Goal: Task Accomplishment & Management: Use online tool/utility

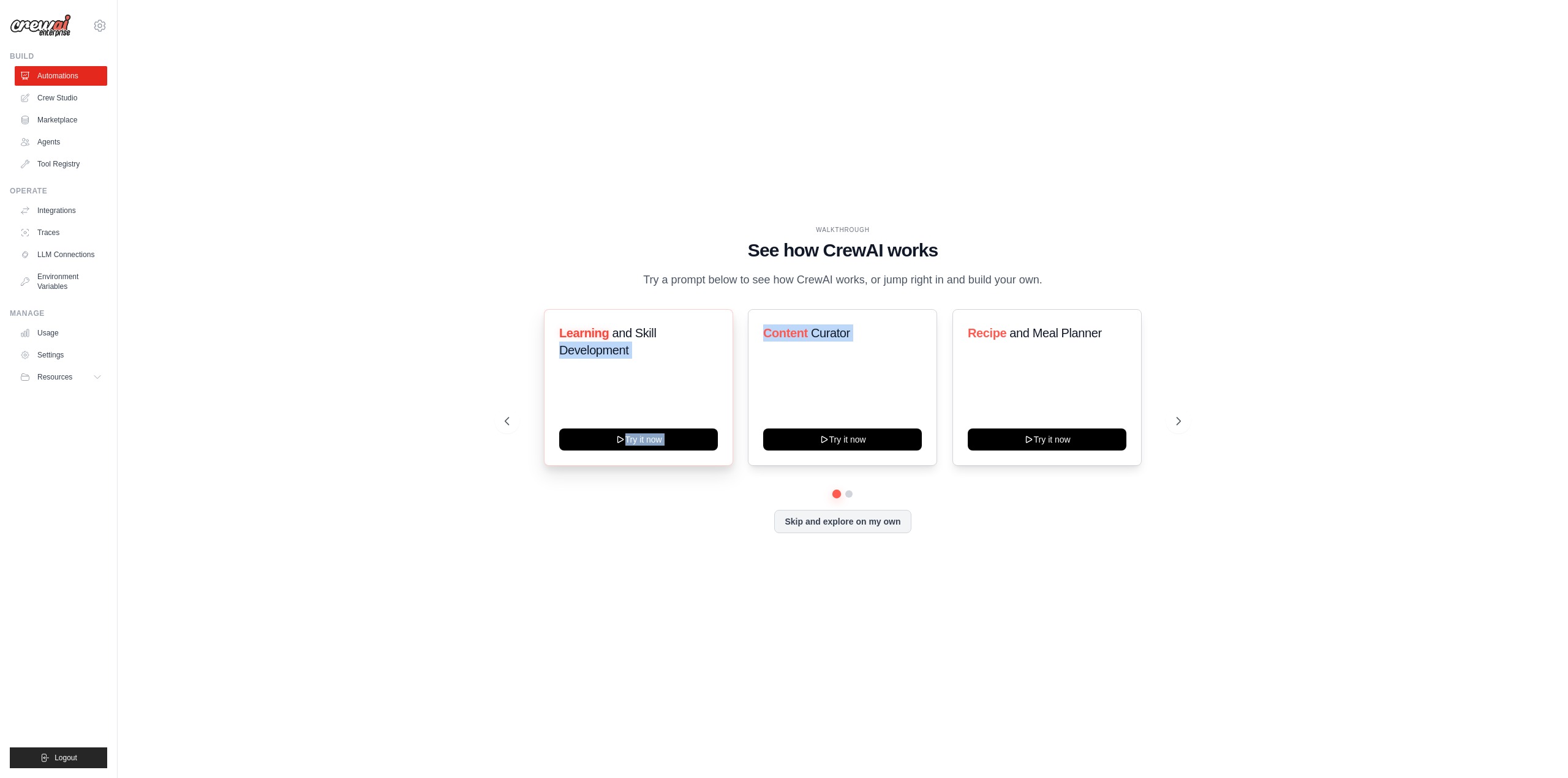
drag, startPoint x: 886, startPoint y: 407, endPoint x: 582, endPoint y: 388, distance: 304.6
click at [544, 388] on div "Learning and Skill Development Try it now Content Curator Try it now Recipe and…" at bounding box center [842, 388] width 676 height 157
click at [1171, 421] on button at bounding box center [1178, 421] width 25 height 25
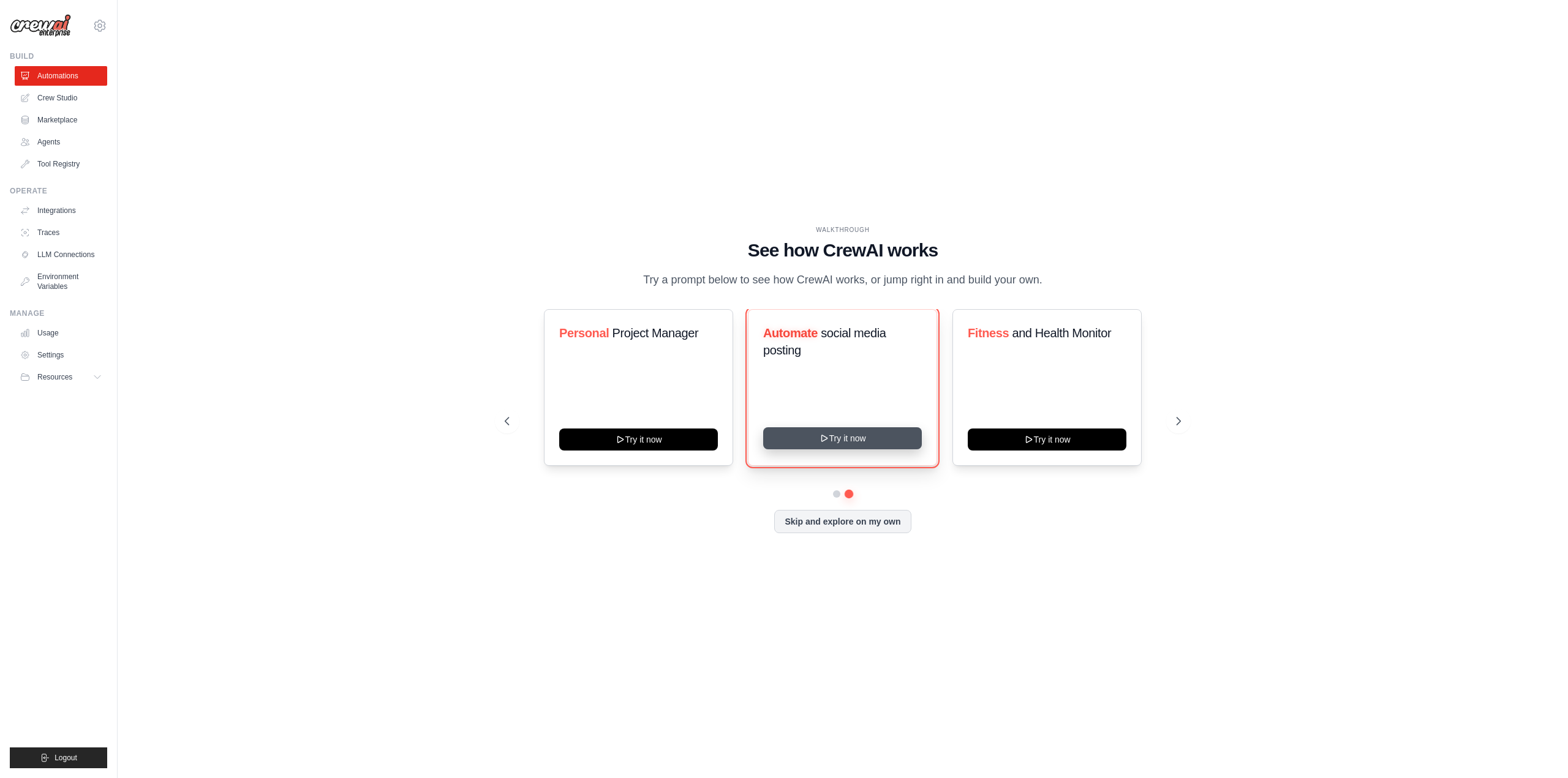
drag, startPoint x: 862, startPoint y: 440, endPoint x: 965, endPoint y: 435, distance: 103.1
click at [863, 440] on button "Try it now" at bounding box center [842, 438] width 159 height 22
click at [59, 358] on link "Settings" at bounding box center [62, 355] width 93 height 20
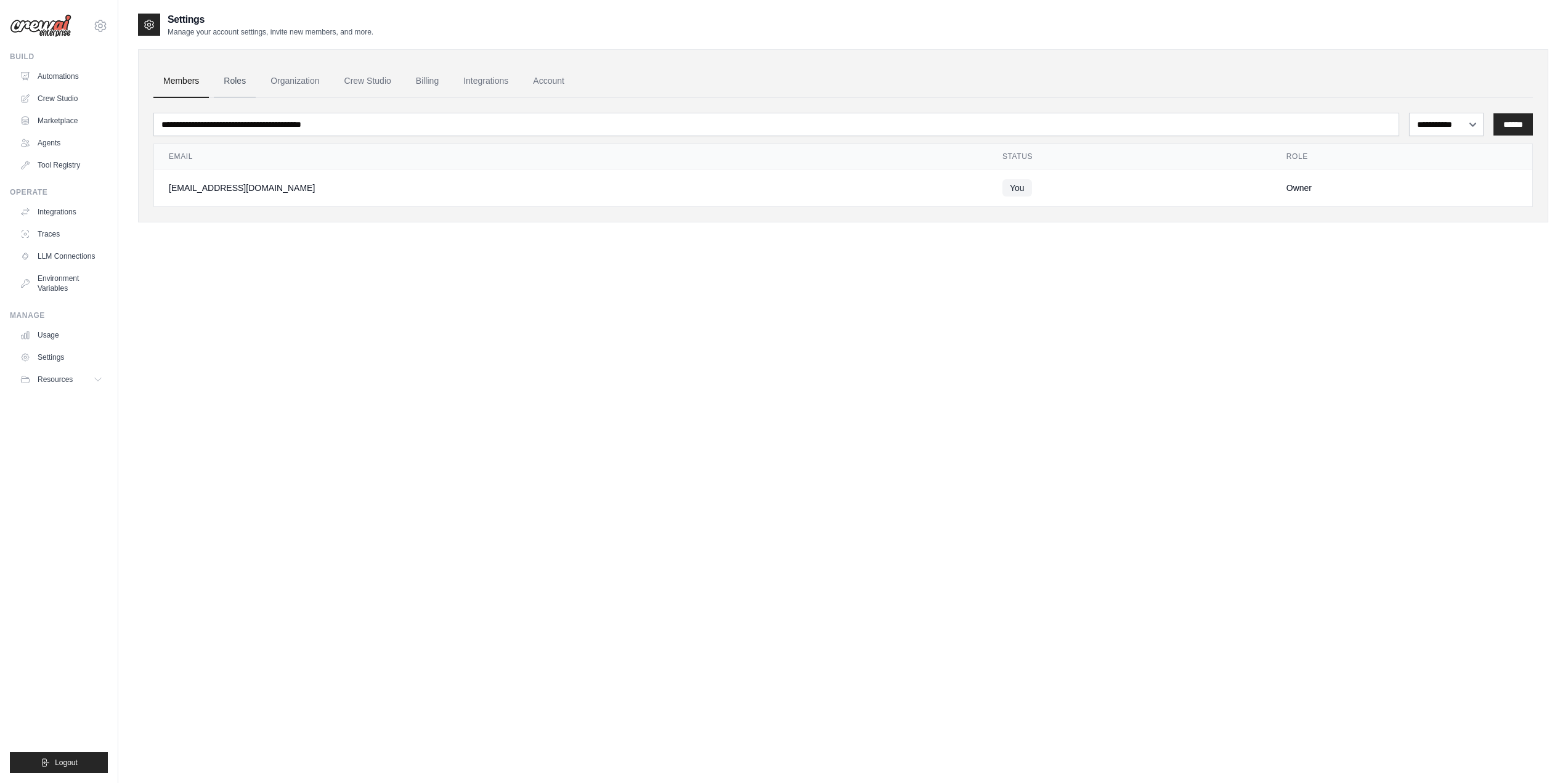
click at [237, 86] on link "Roles" at bounding box center [235, 81] width 42 height 33
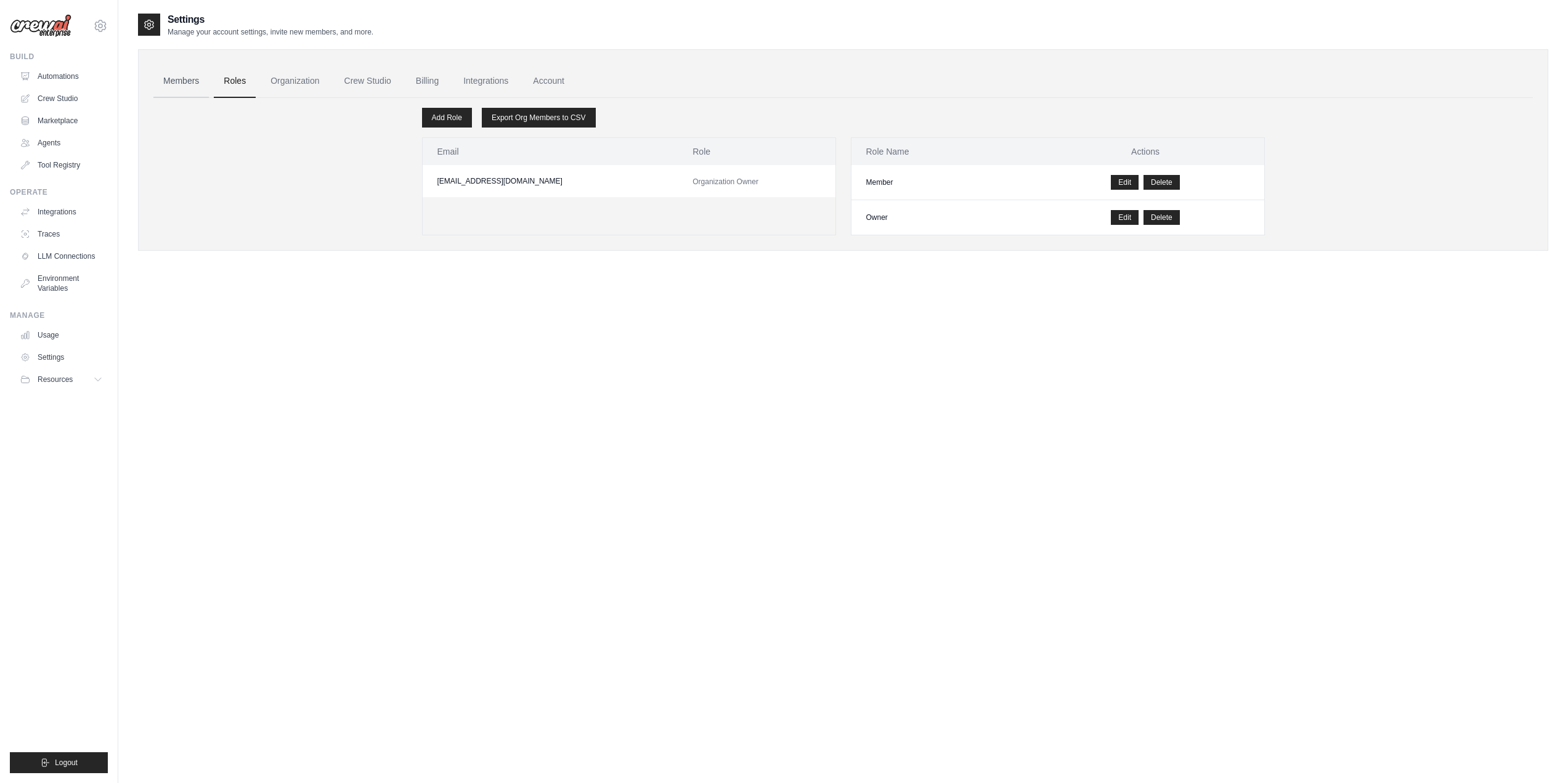
click at [170, 86] on link "Members" at bounding box center [181, 81] width 55 height 33
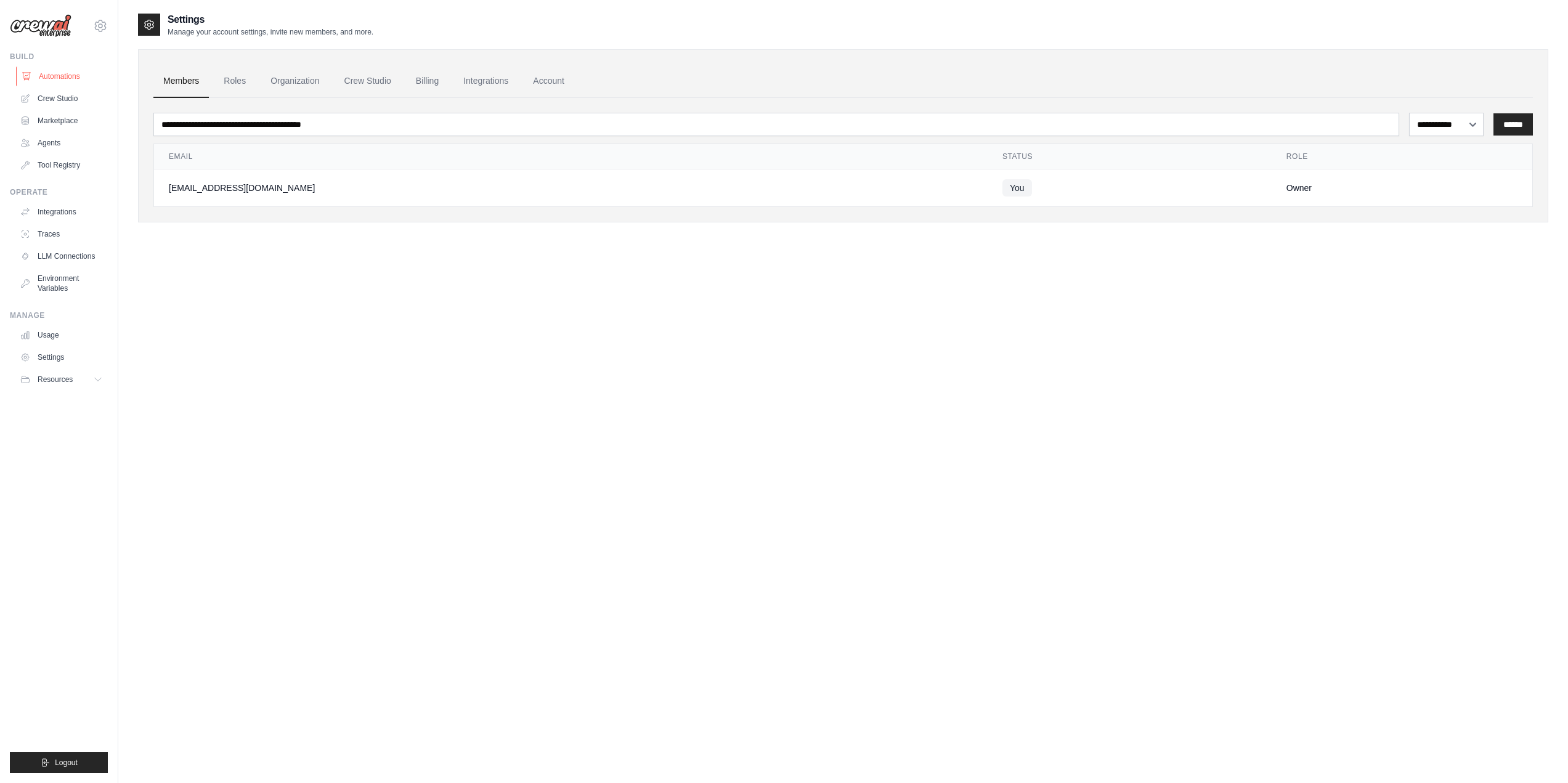
click at [65, 79] on link "Automations" at bounding box center [62, 76] width 93 height 20
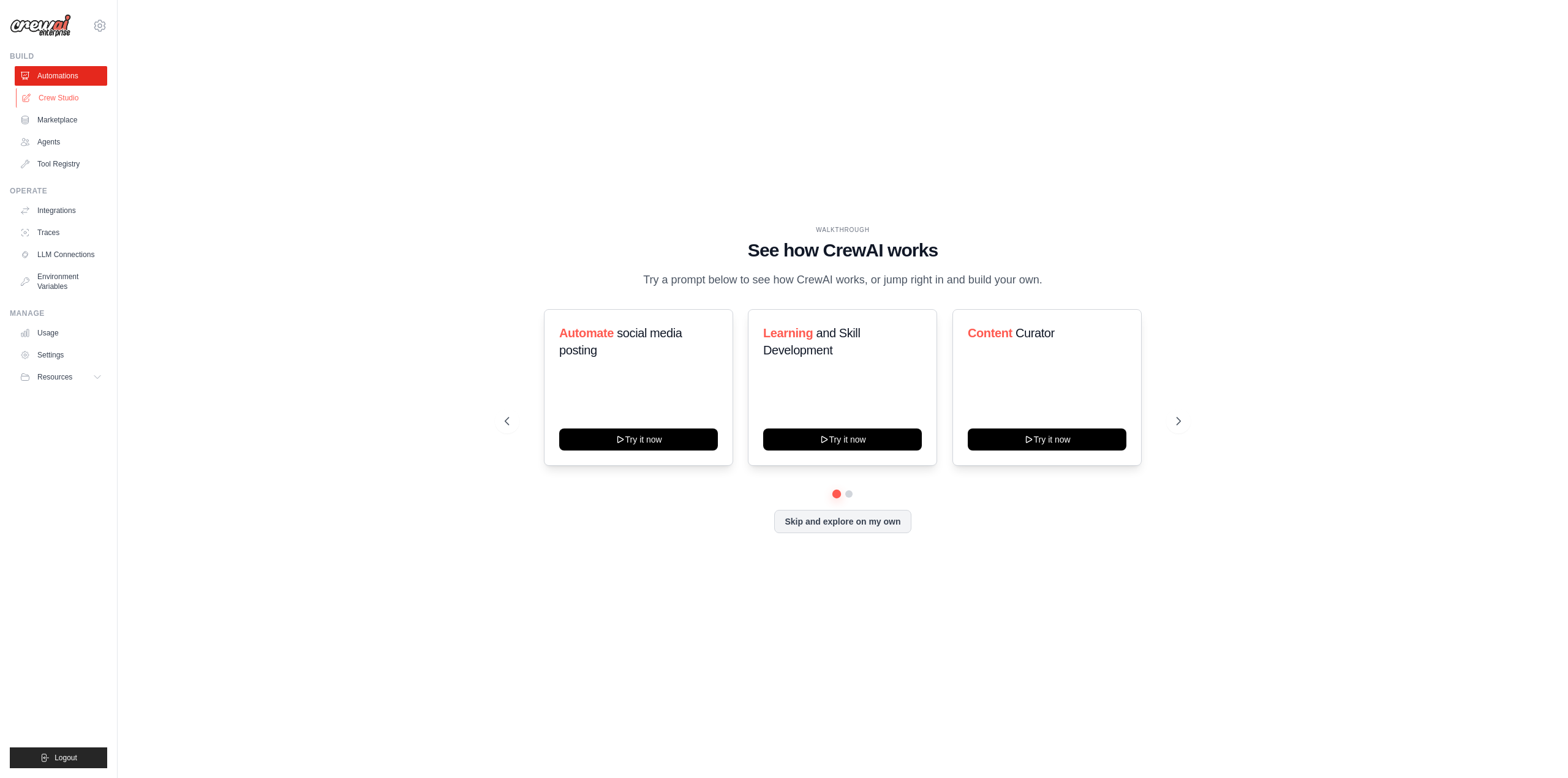
click at [66, 97] on link "Crew Studio" at bounding box center [62, 98] width 93 height 20
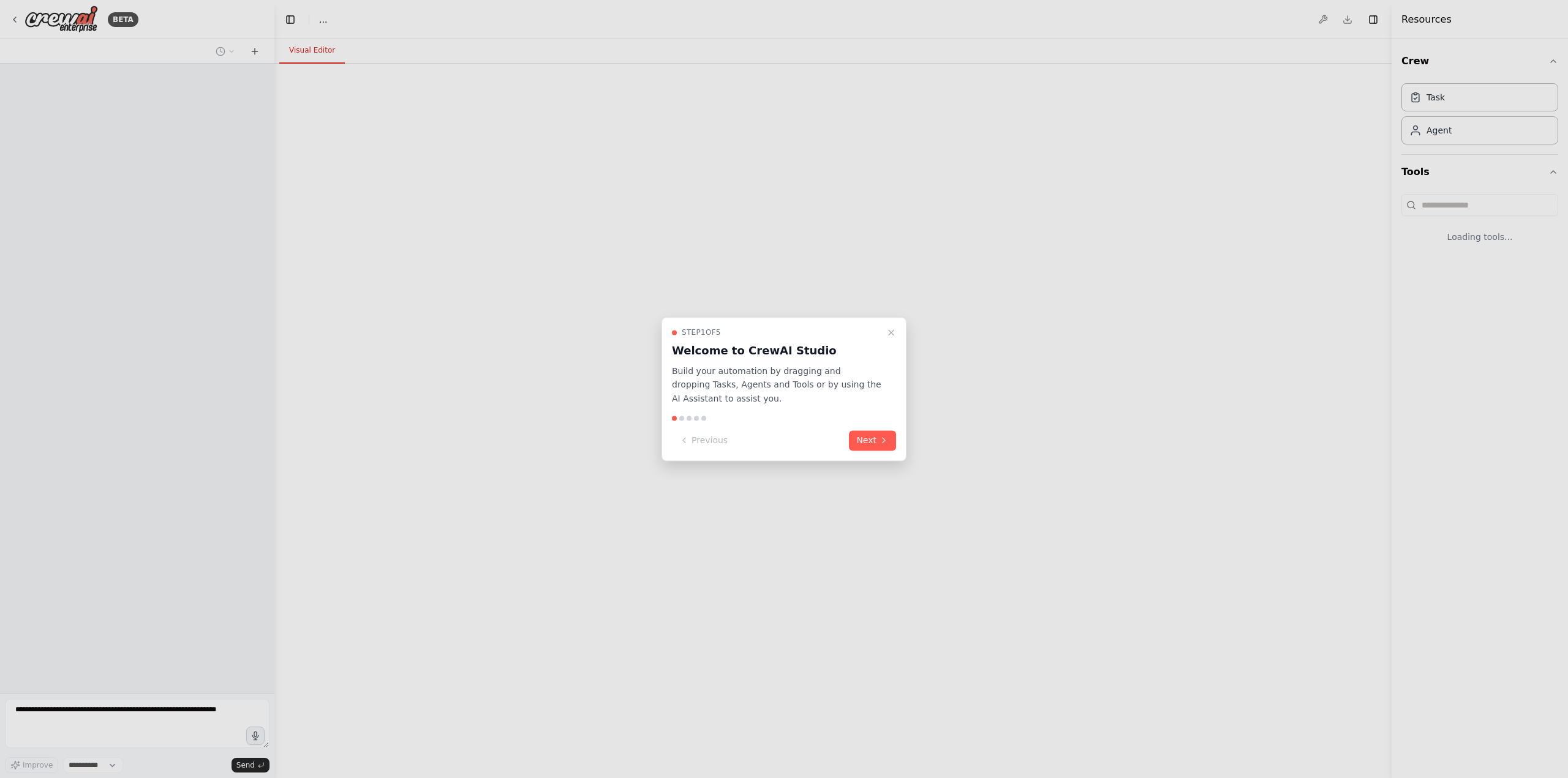
select select "****"
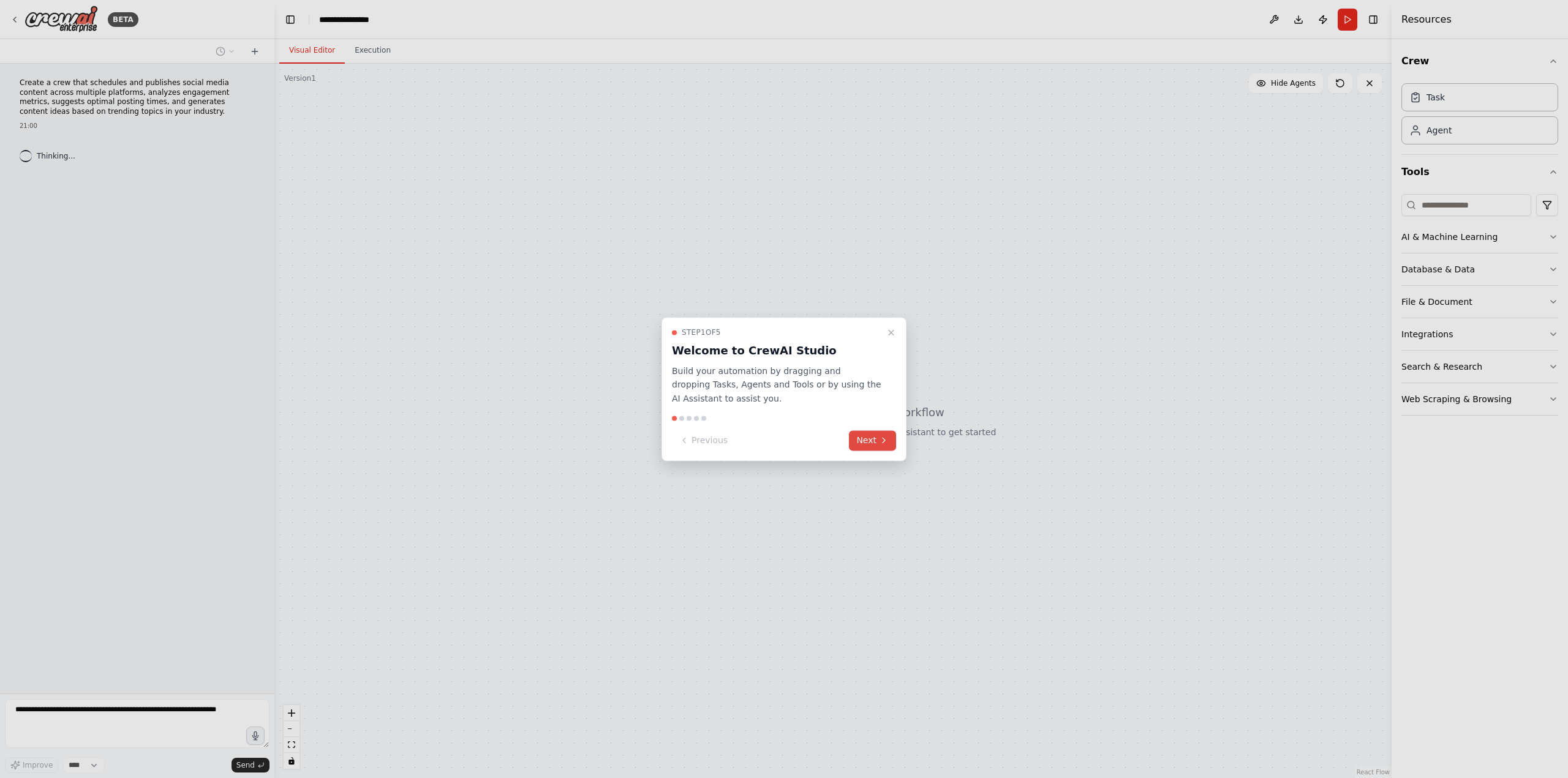
click at [869, 442] on button "Next" at bounding box center [872, 440] width 47 height 20
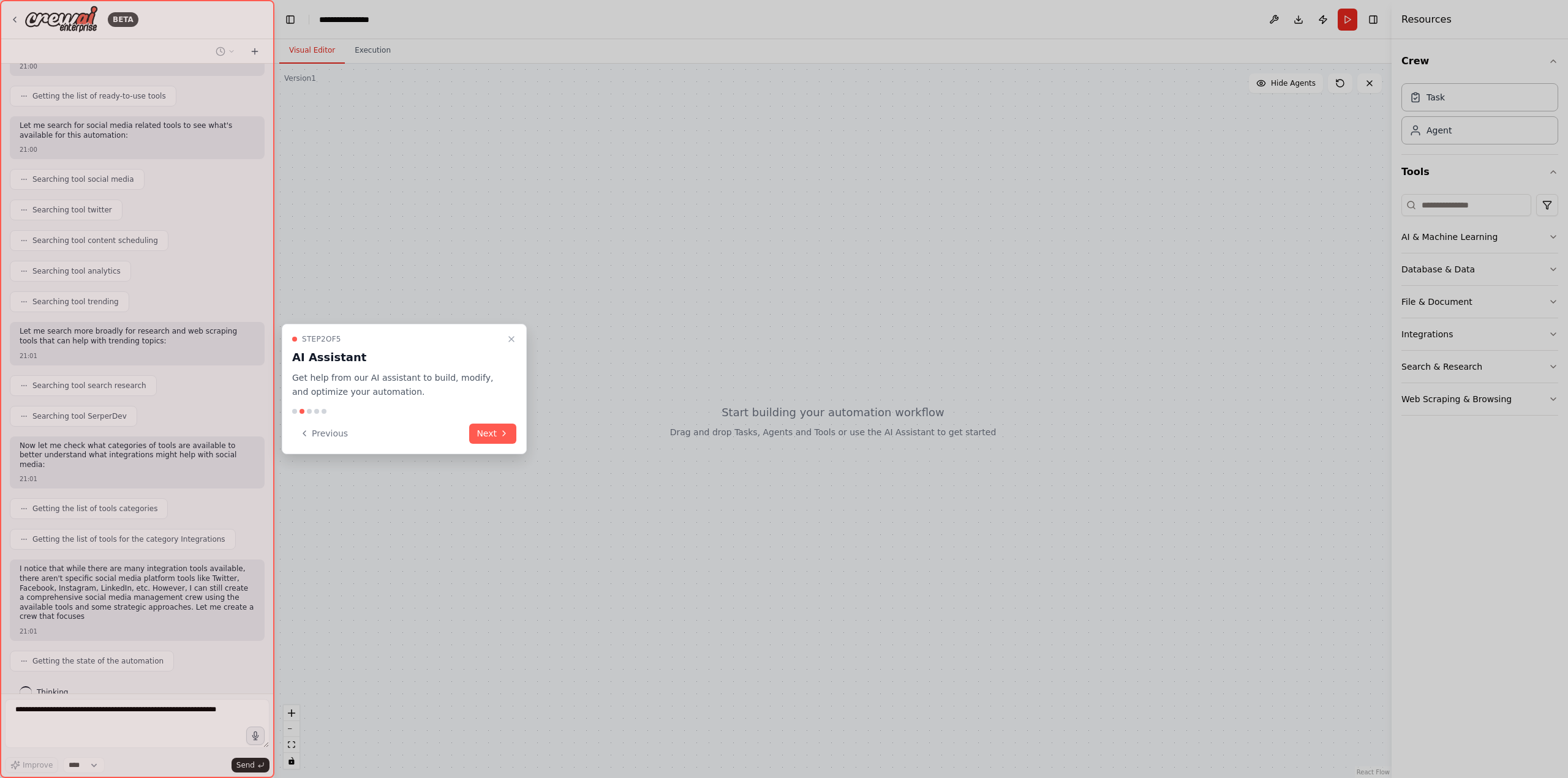
scroll to position [153, 0]
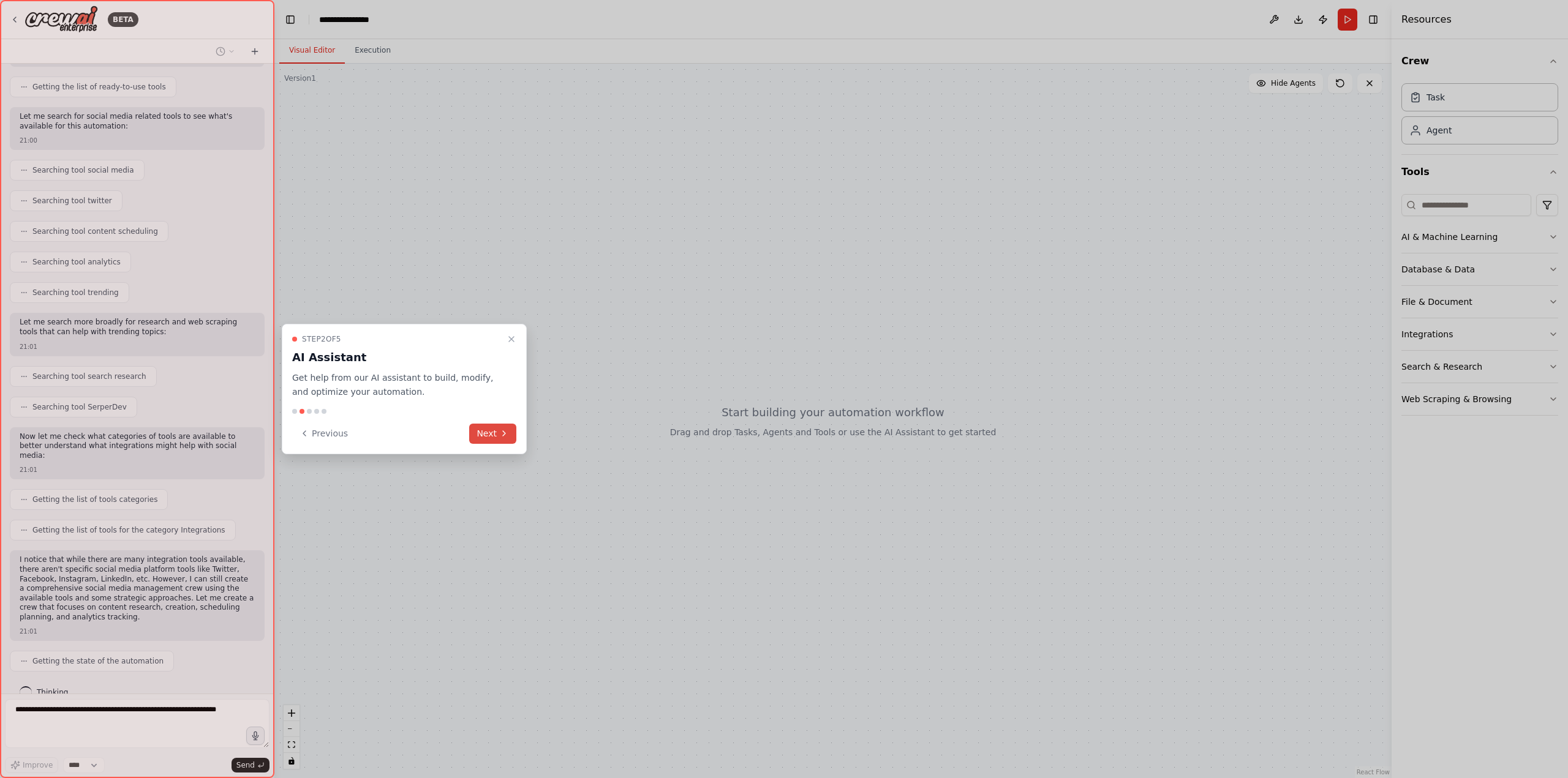
click at [499, 437] on icon at bounding box center [504, 433] width 10 height 10
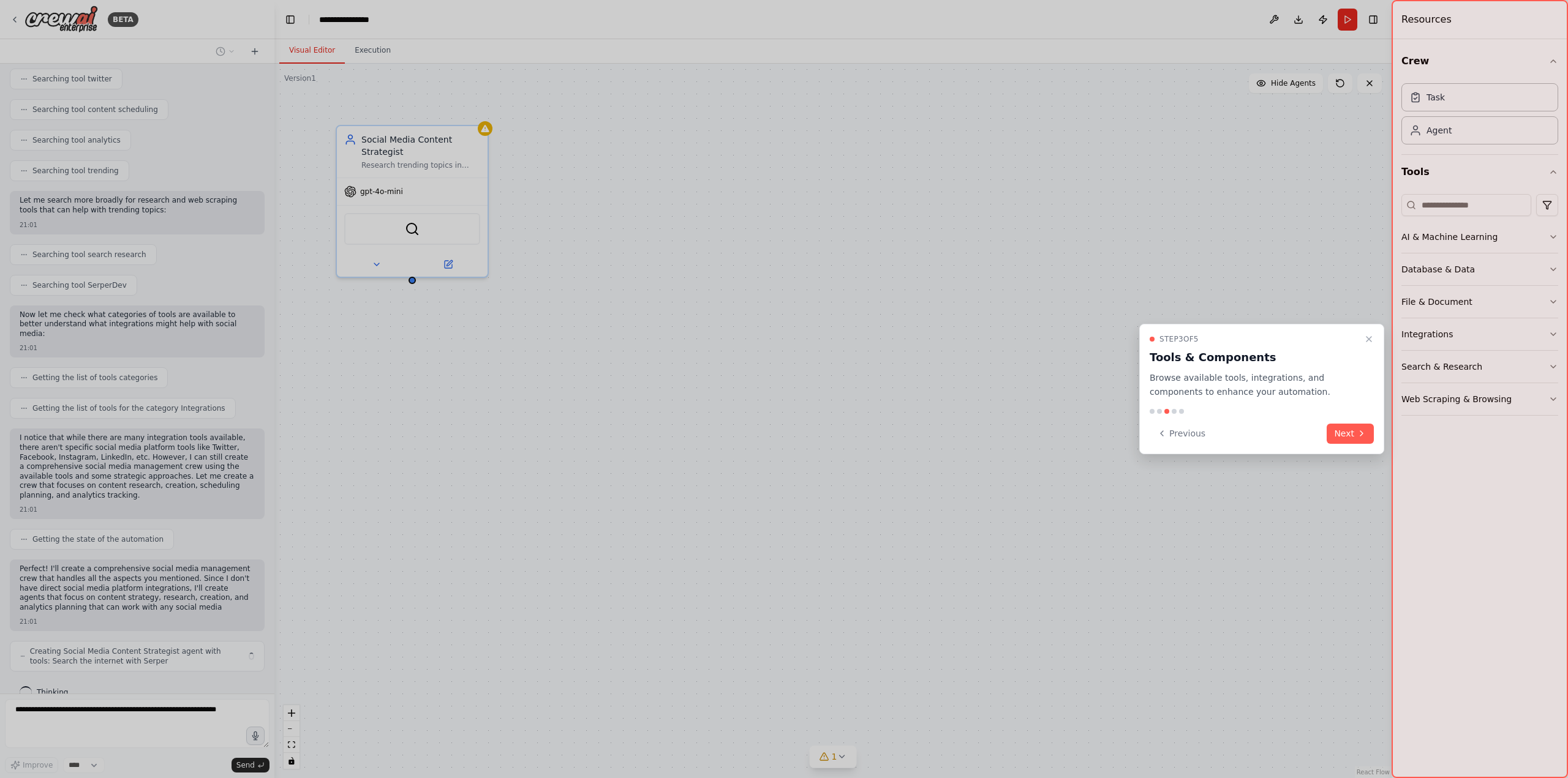
scroll to position [296, 0]
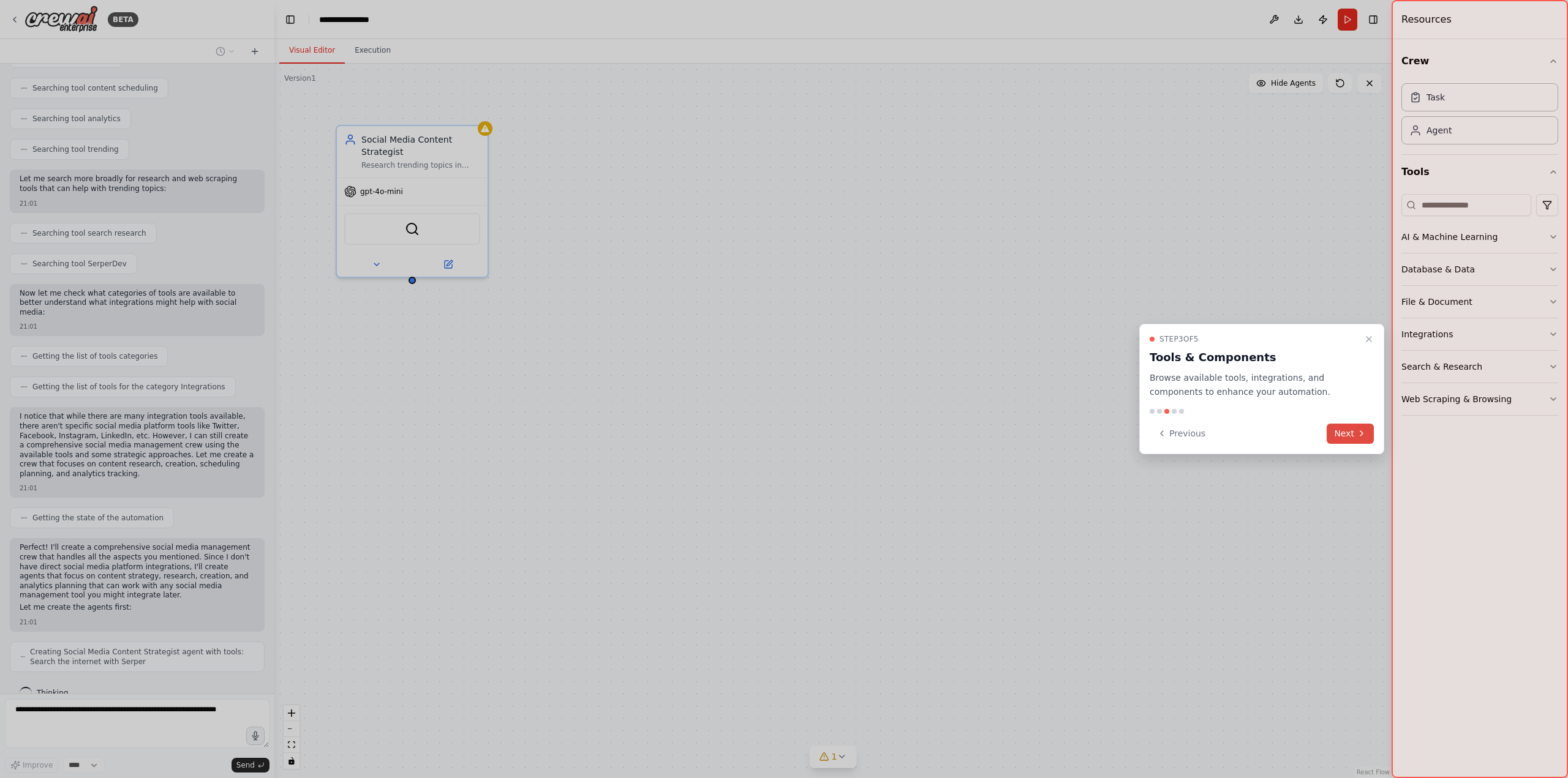
click at [1350, 434] on button "Next" at bounding box center [1350, 433] width 47 height 20
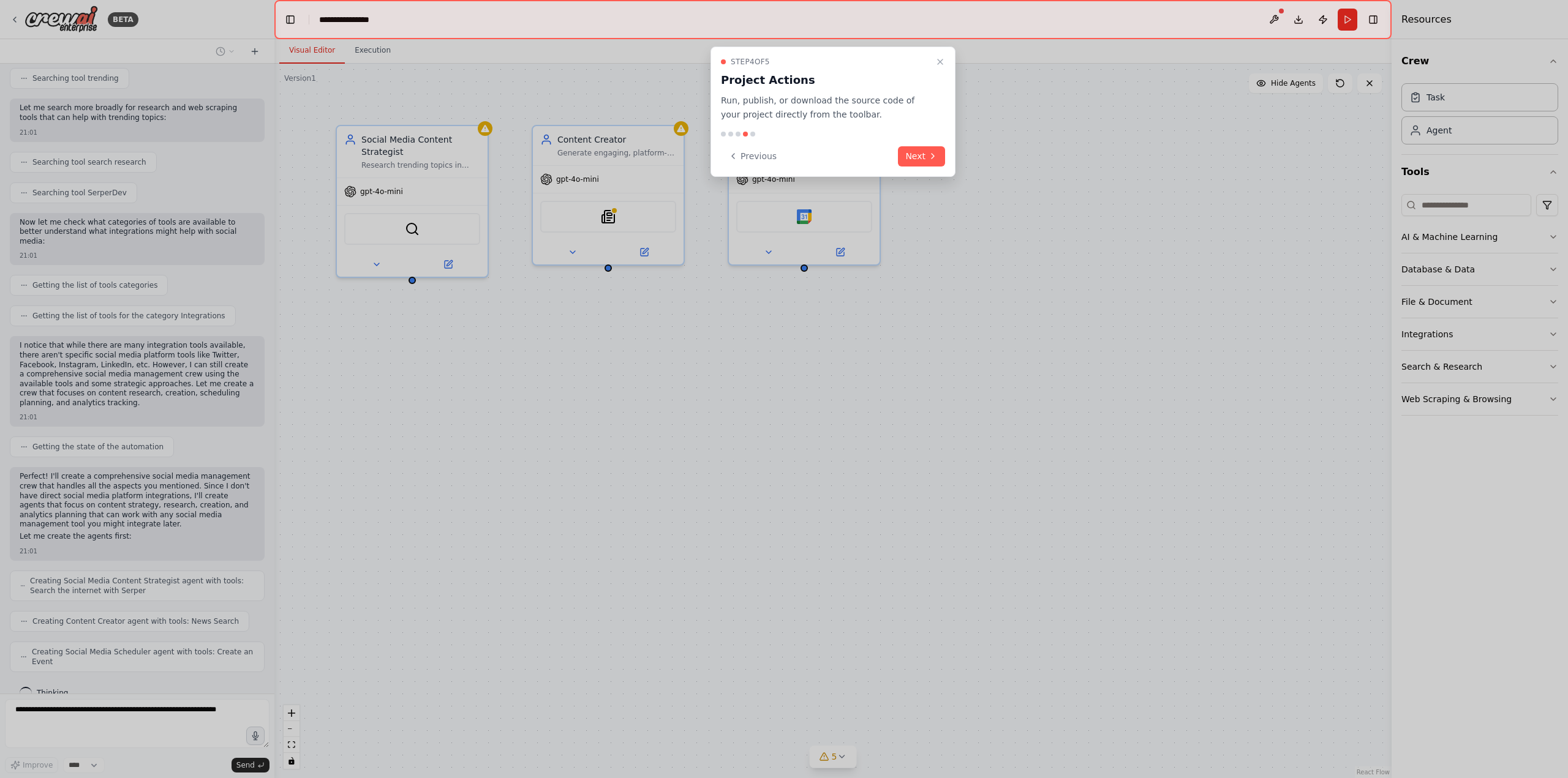
scroll to position [407, 0]
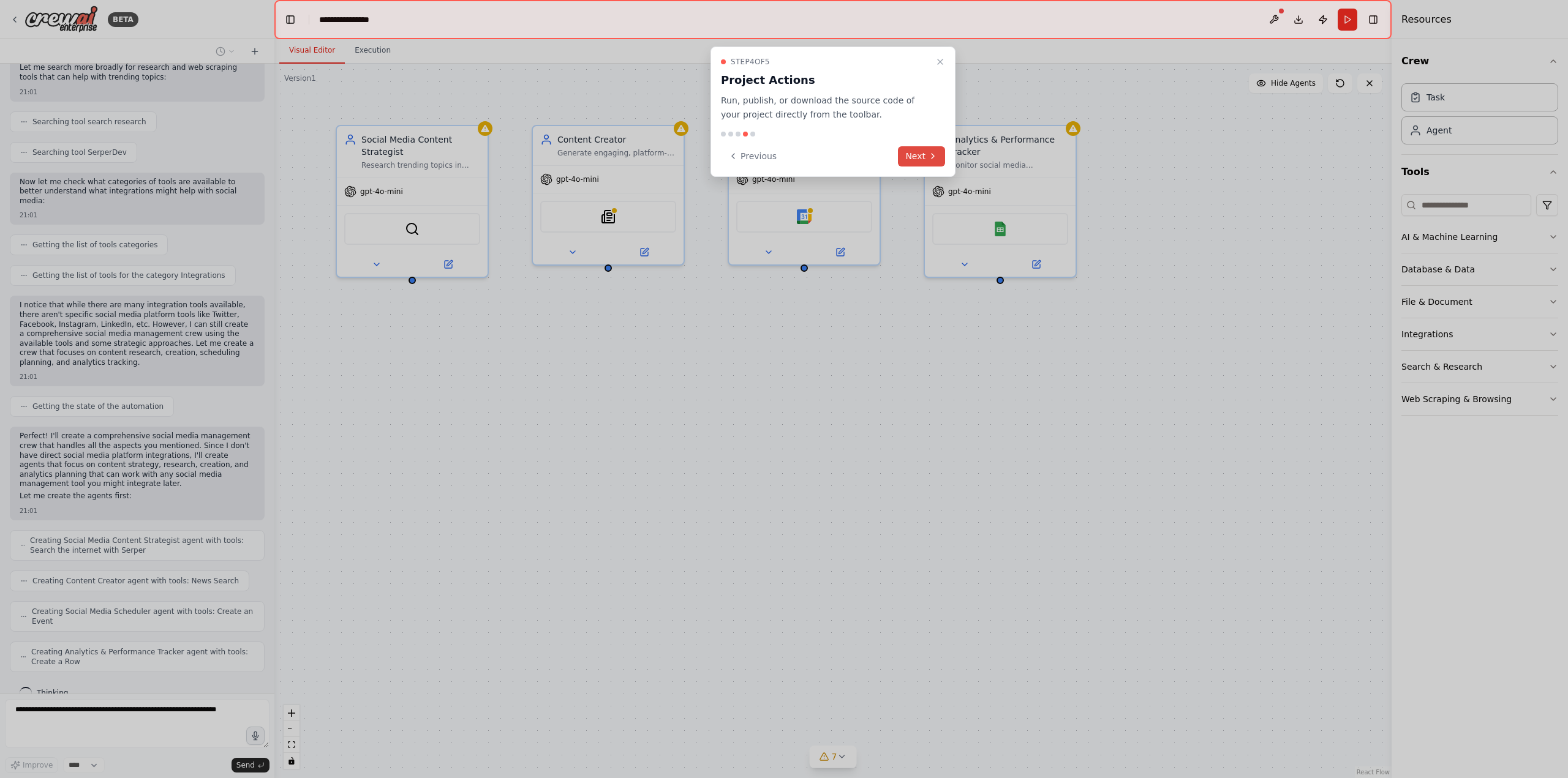
click at [919, 158] on button "Next" at bounding box center [921, 156] width 47 height 20
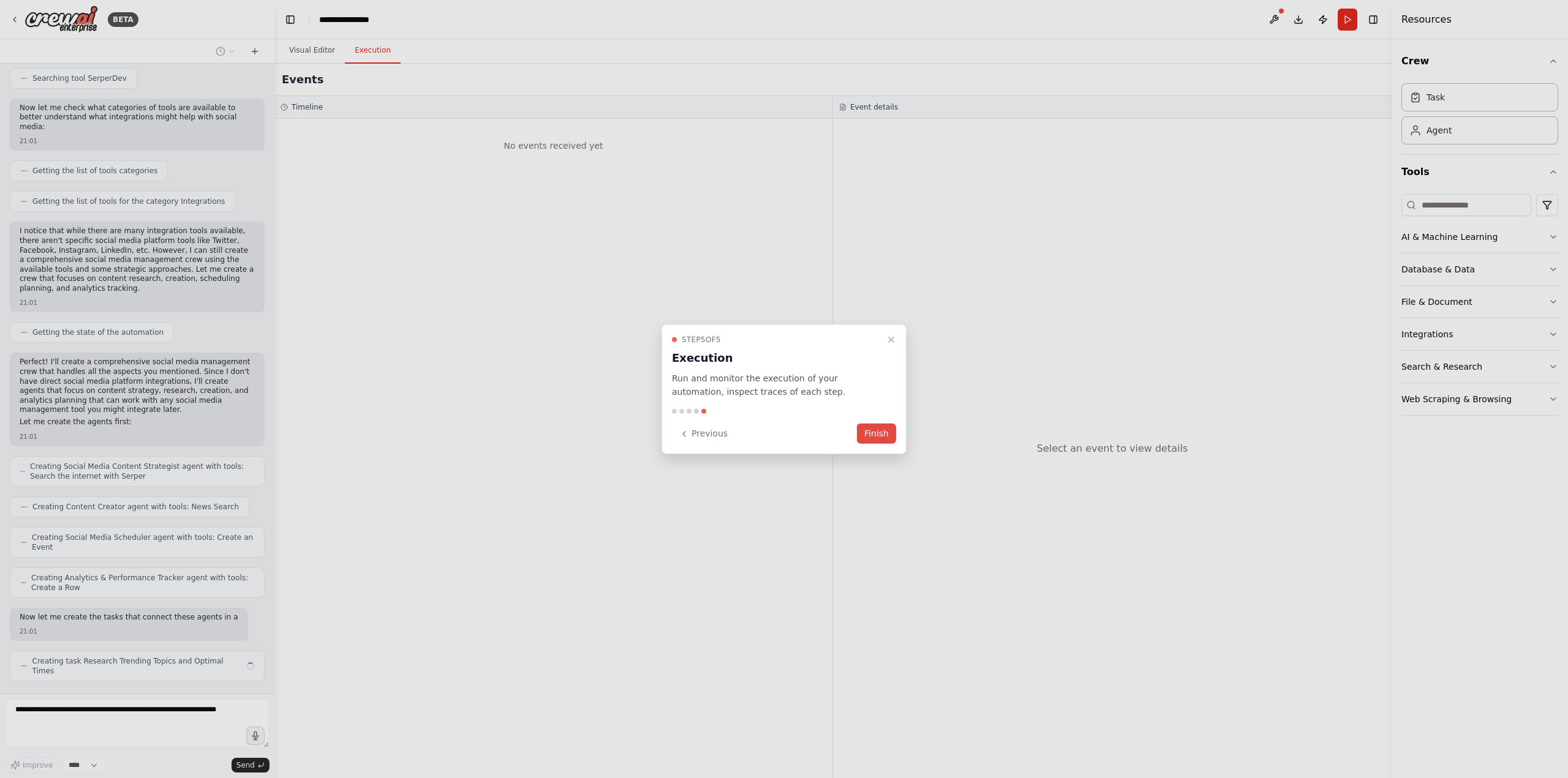
click at [872, 434] on button "Finish" at bounding box center [877, 433] width 39 height 20
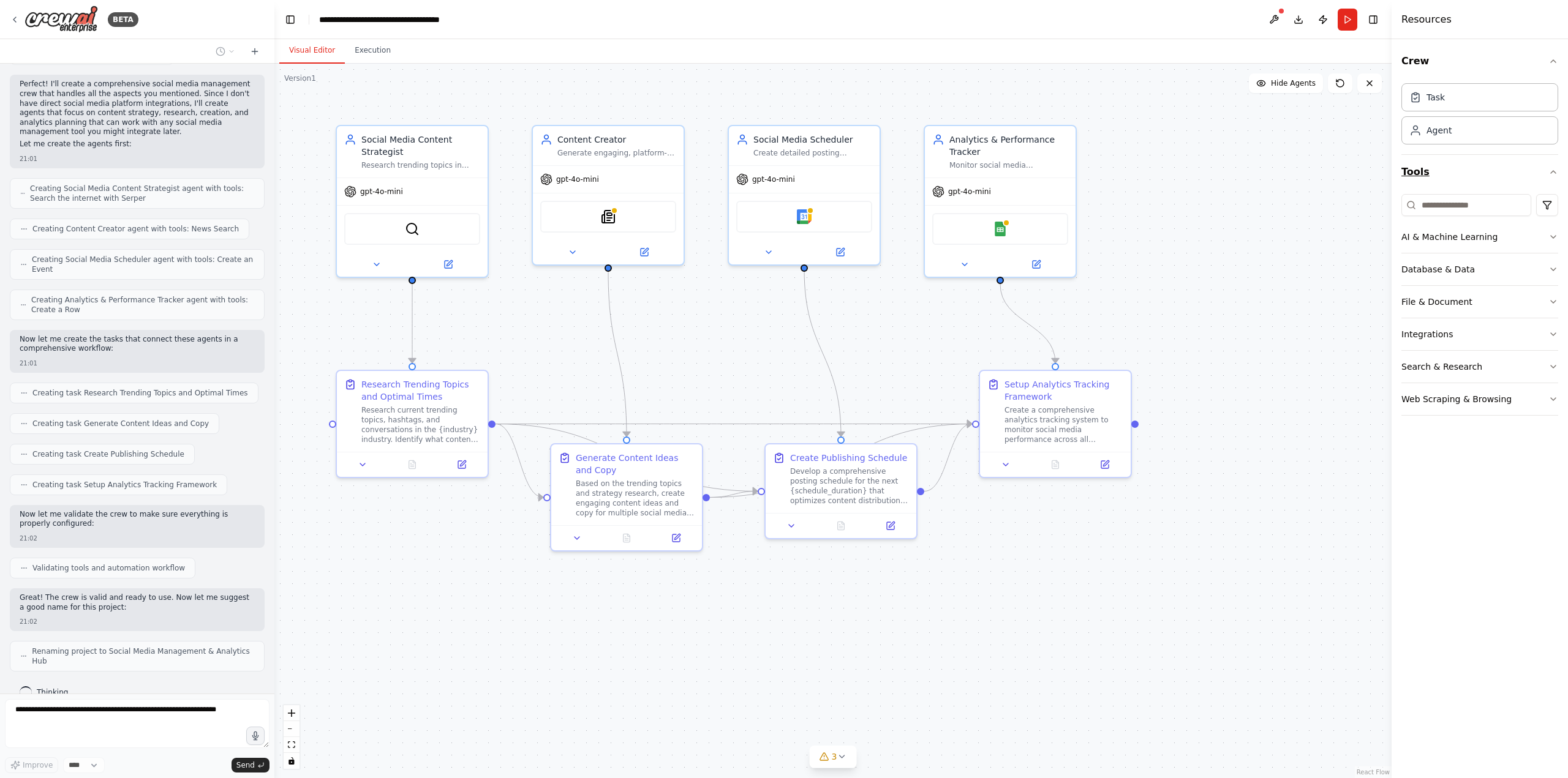
scroll to position [750, 0]
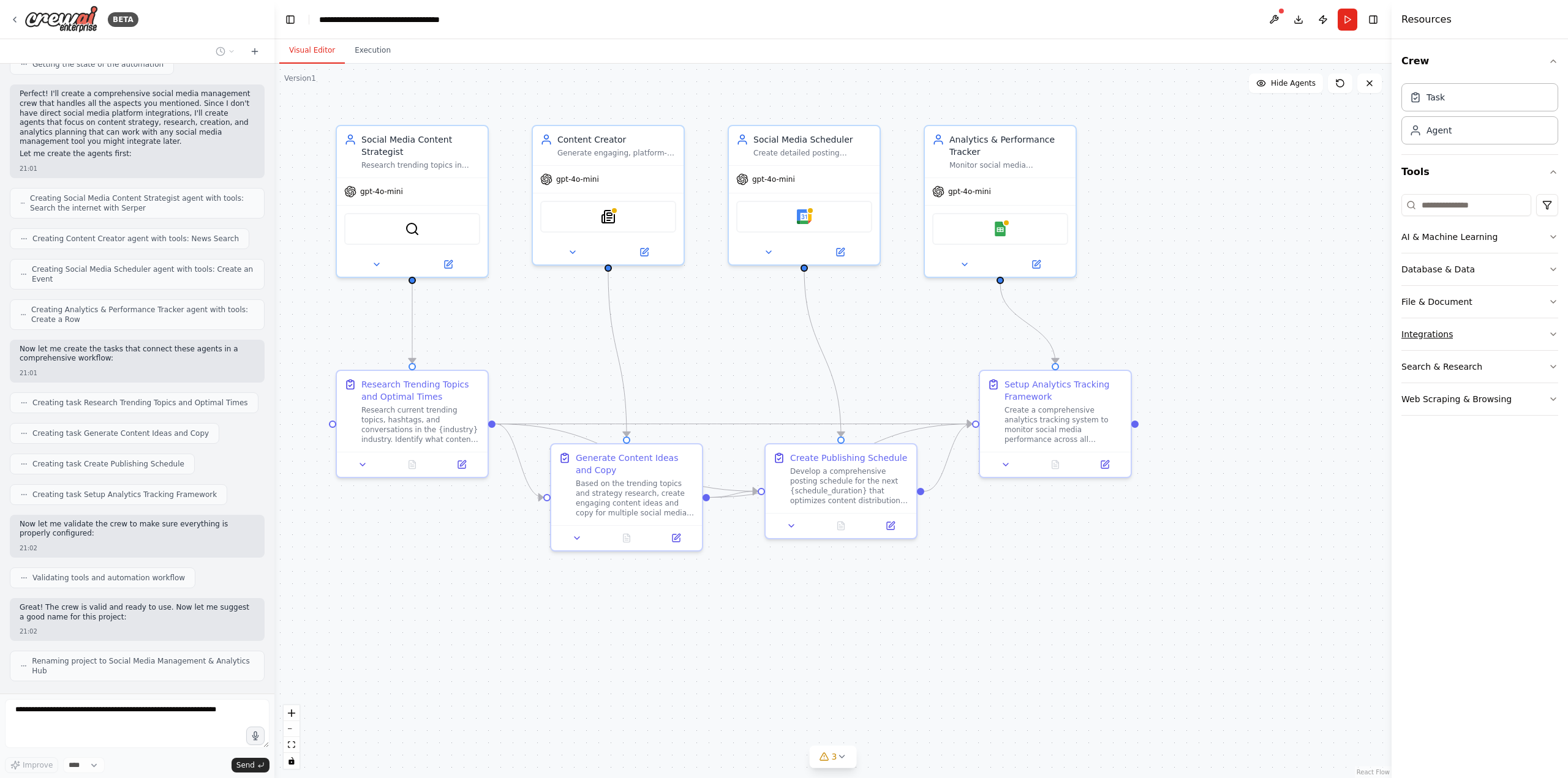
click at [1429, 333] on div "Integrations" at bounding box center [1427, 334] width 51 height 12
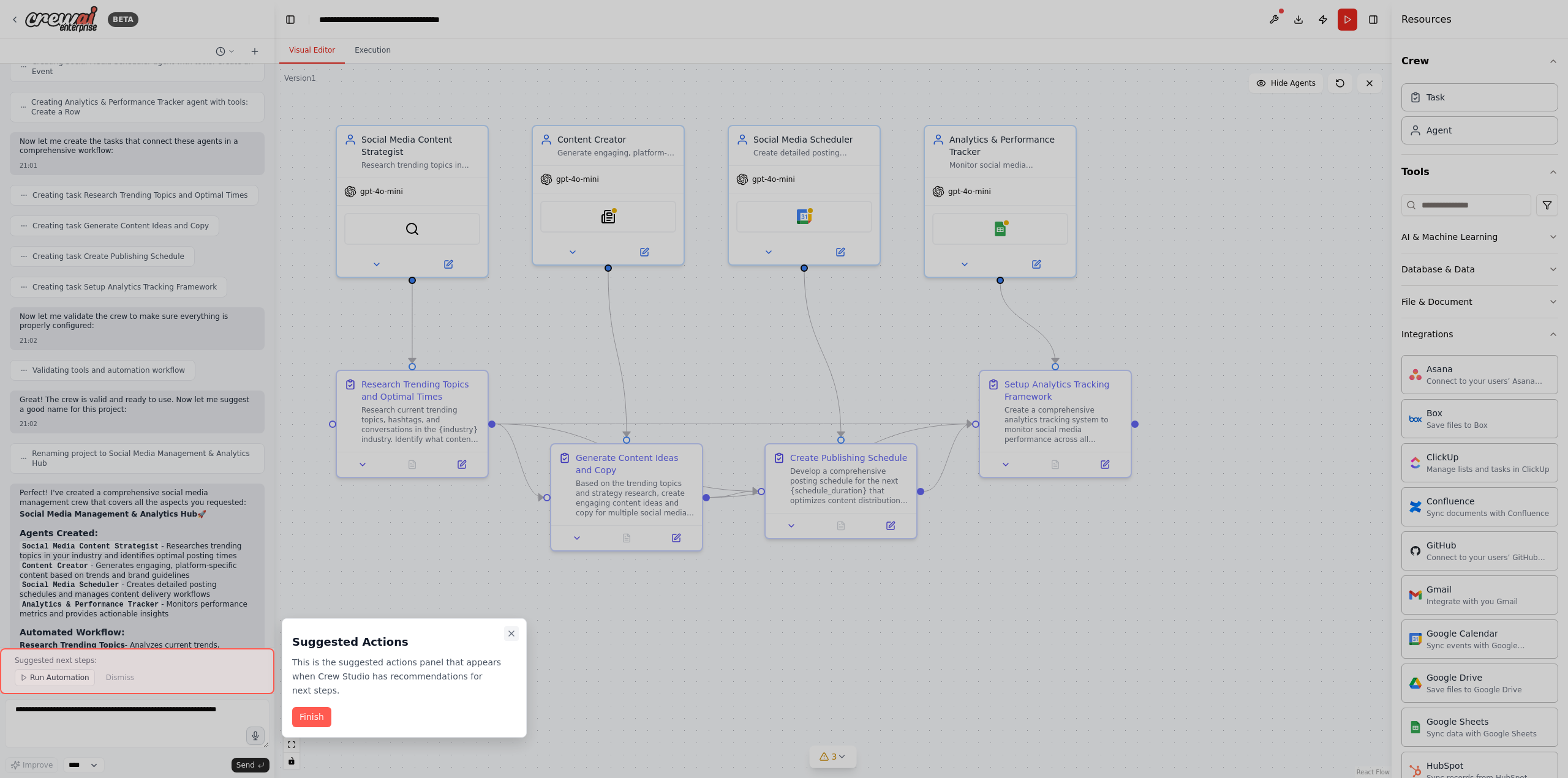
click at [507, 635] on icon "Close walkthrough" at bounding box center [511, 633] width 10 height 10
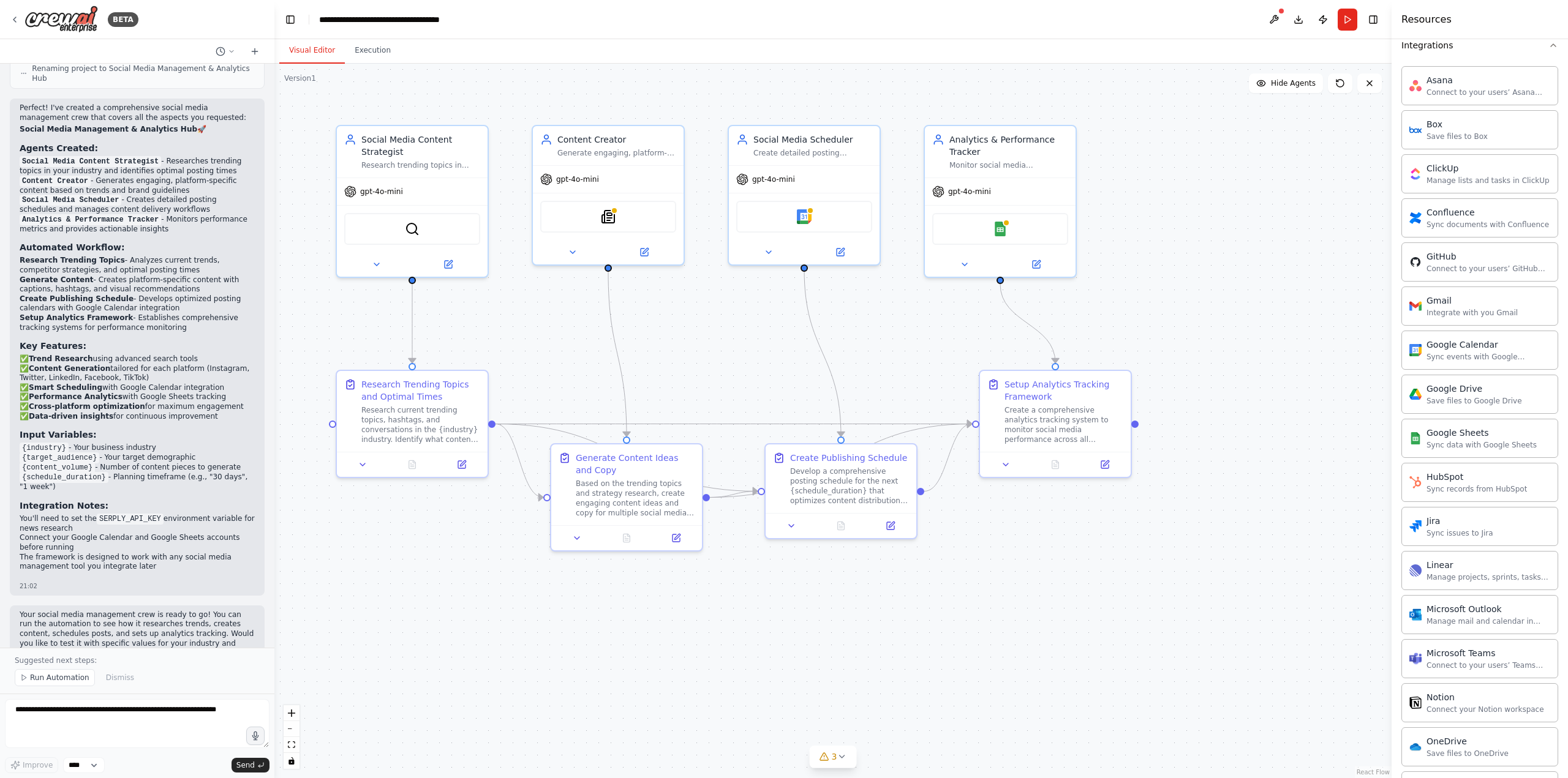
scroll to position [592, 0]
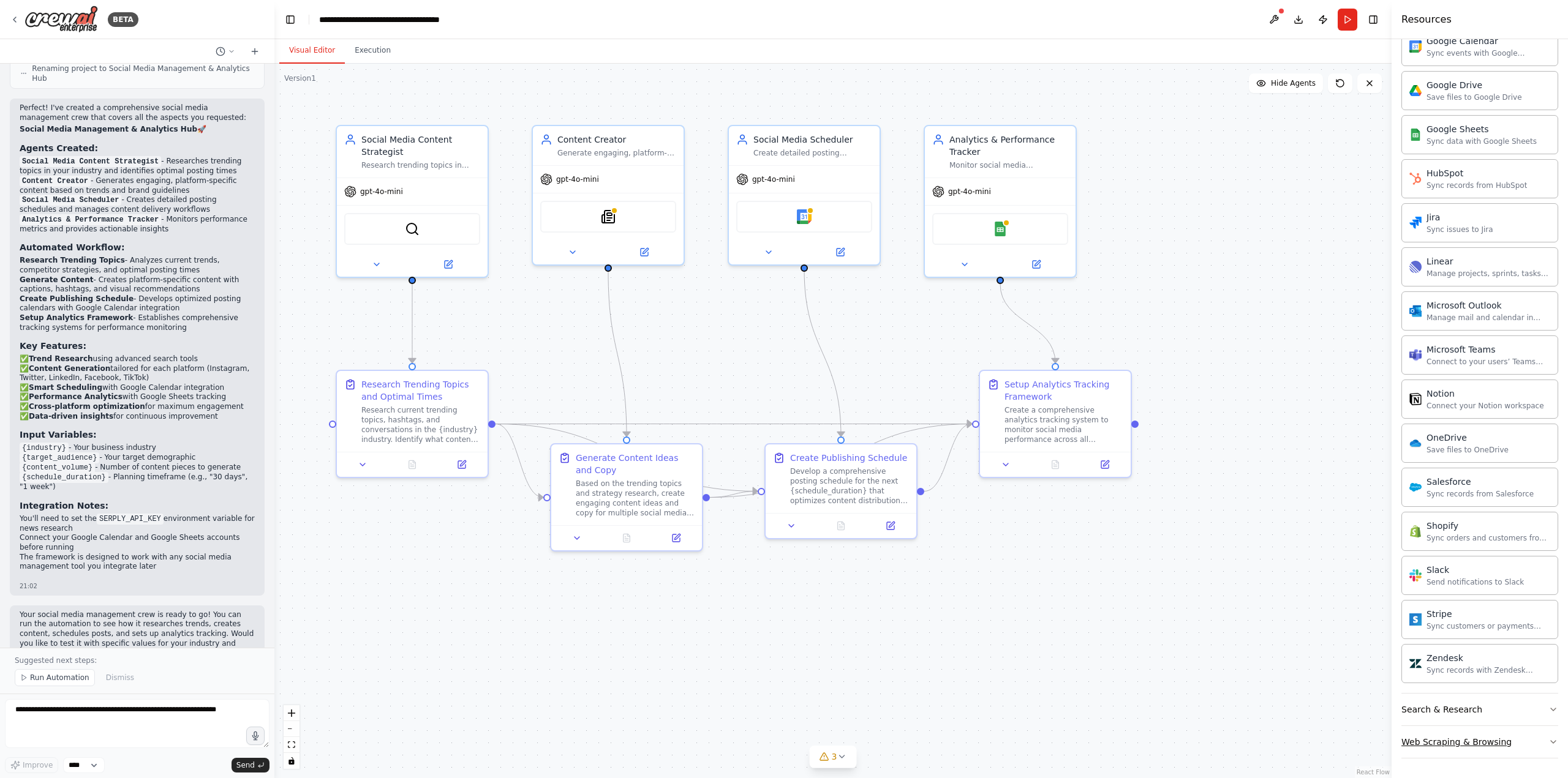
click at [1479, 739] on div "Web Scraping & Browsing" at bounding box center [1456, 742] width 110 height 12
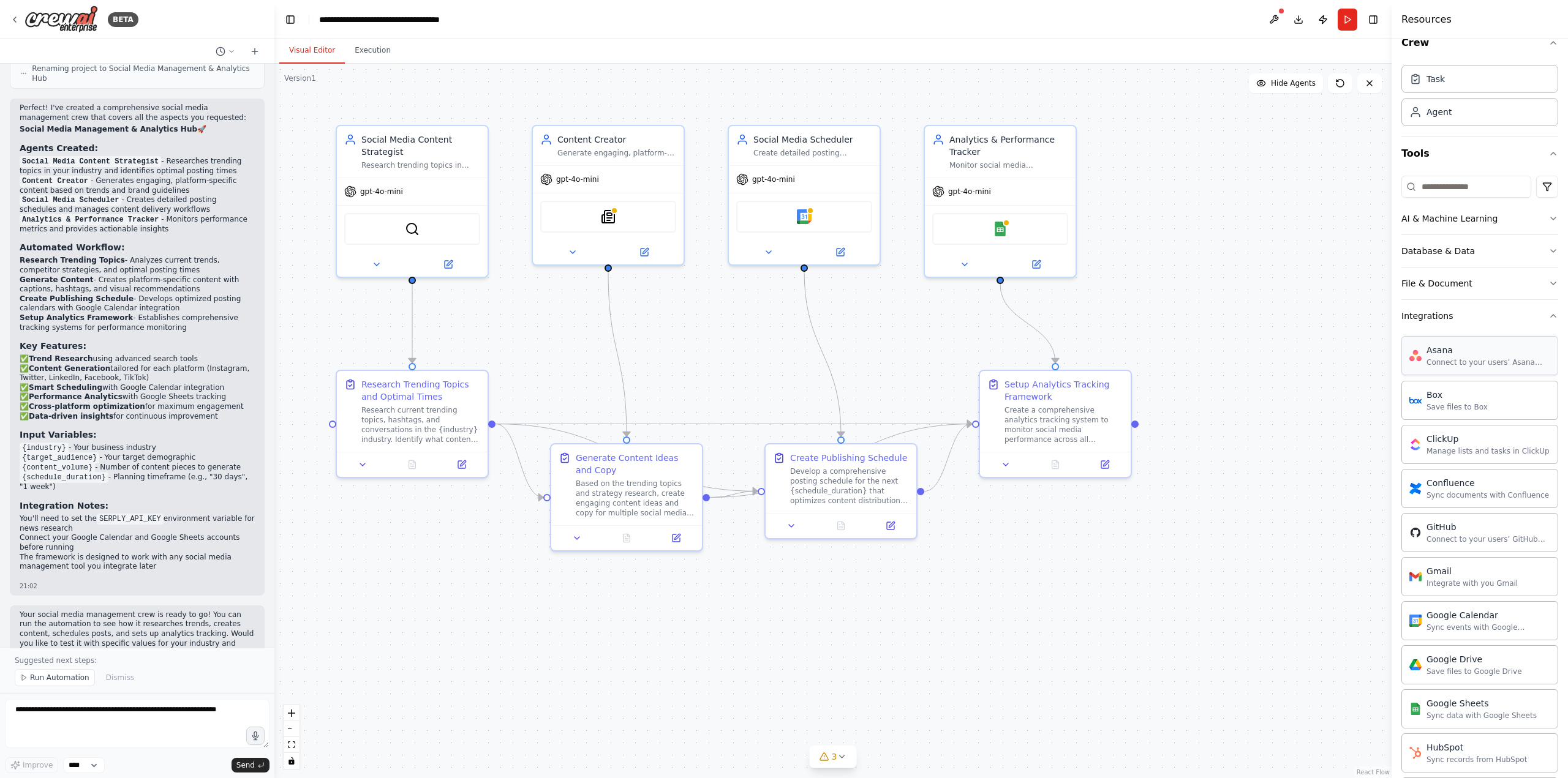
scroll to position [0, 0]
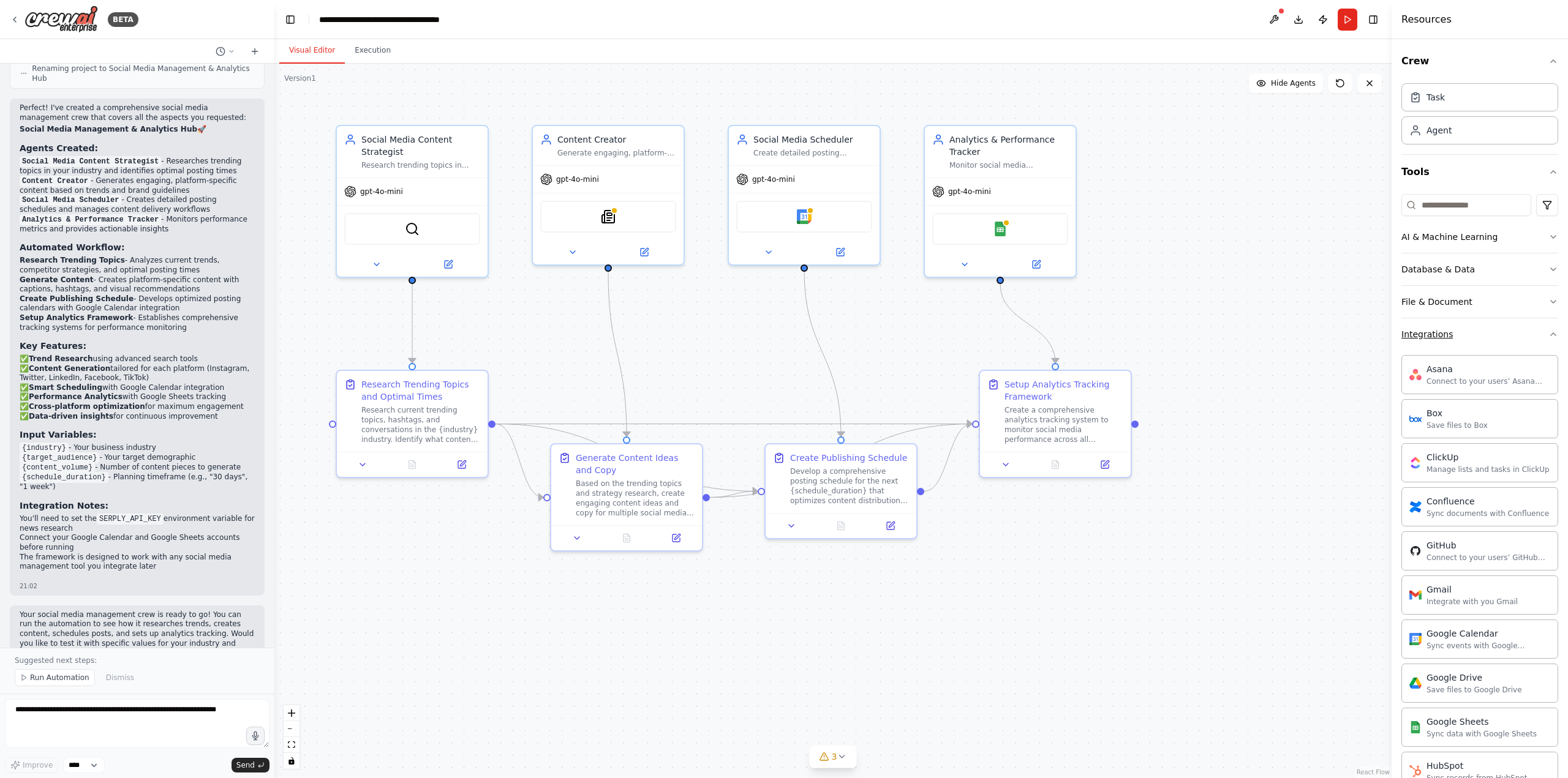
click at [1433, 334] on div "Integrations" at bounding box center [1427, 334] width 51 height 12
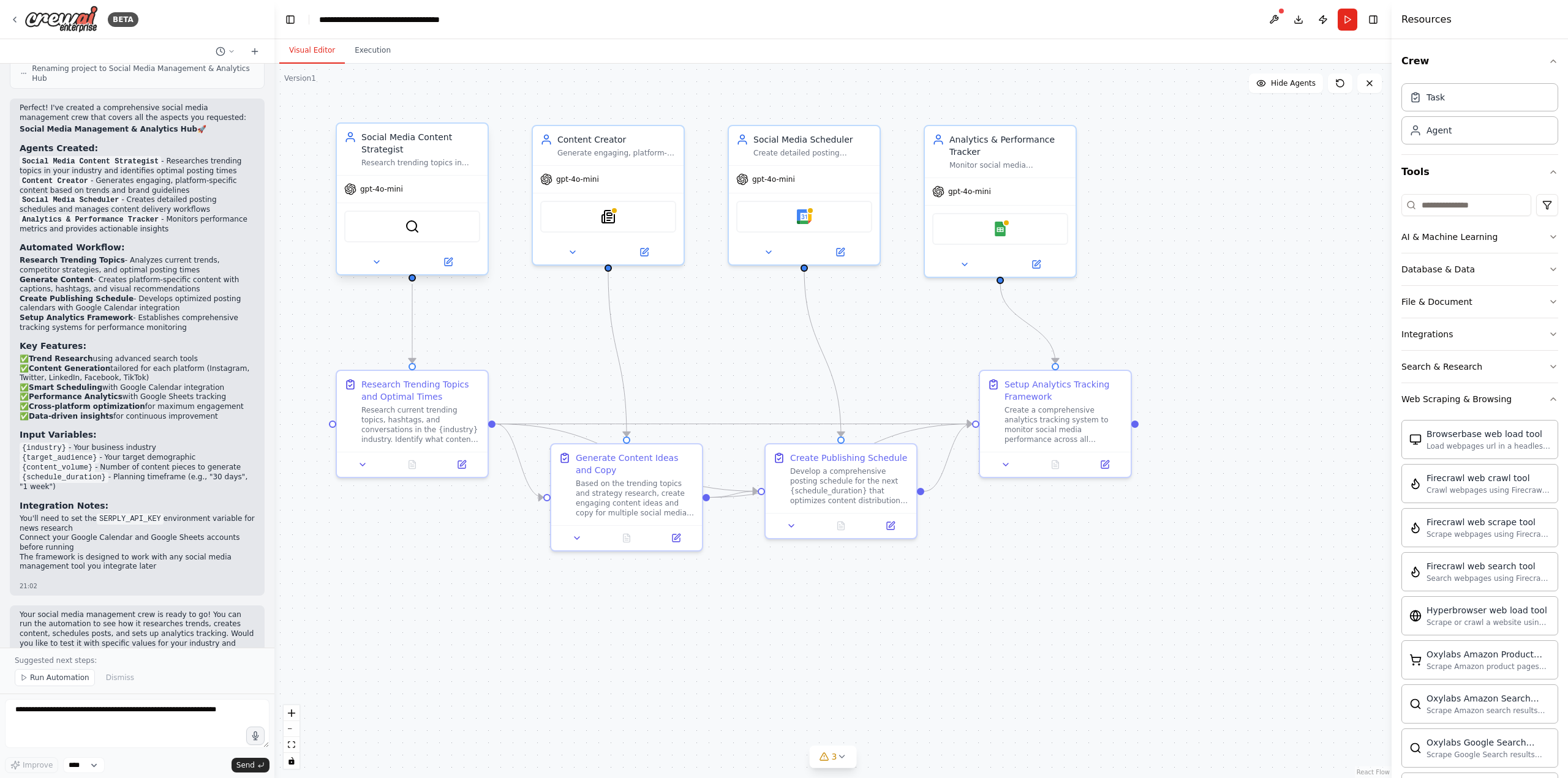
click at [386, 196] on div "gpt-4o-mini" at bounding box center [413, 189] width 151 height 27
click at [390, 189] on span "gpt-4o-mini" at bounding box center [381, 189] width 43 height 10
click at [390, 192] on span "gpt-4o-mini" at bounding box center [381, 189] width 43 height 10
click at [13, 18] on icon at bounding box center [15, 20] width 10 height 10
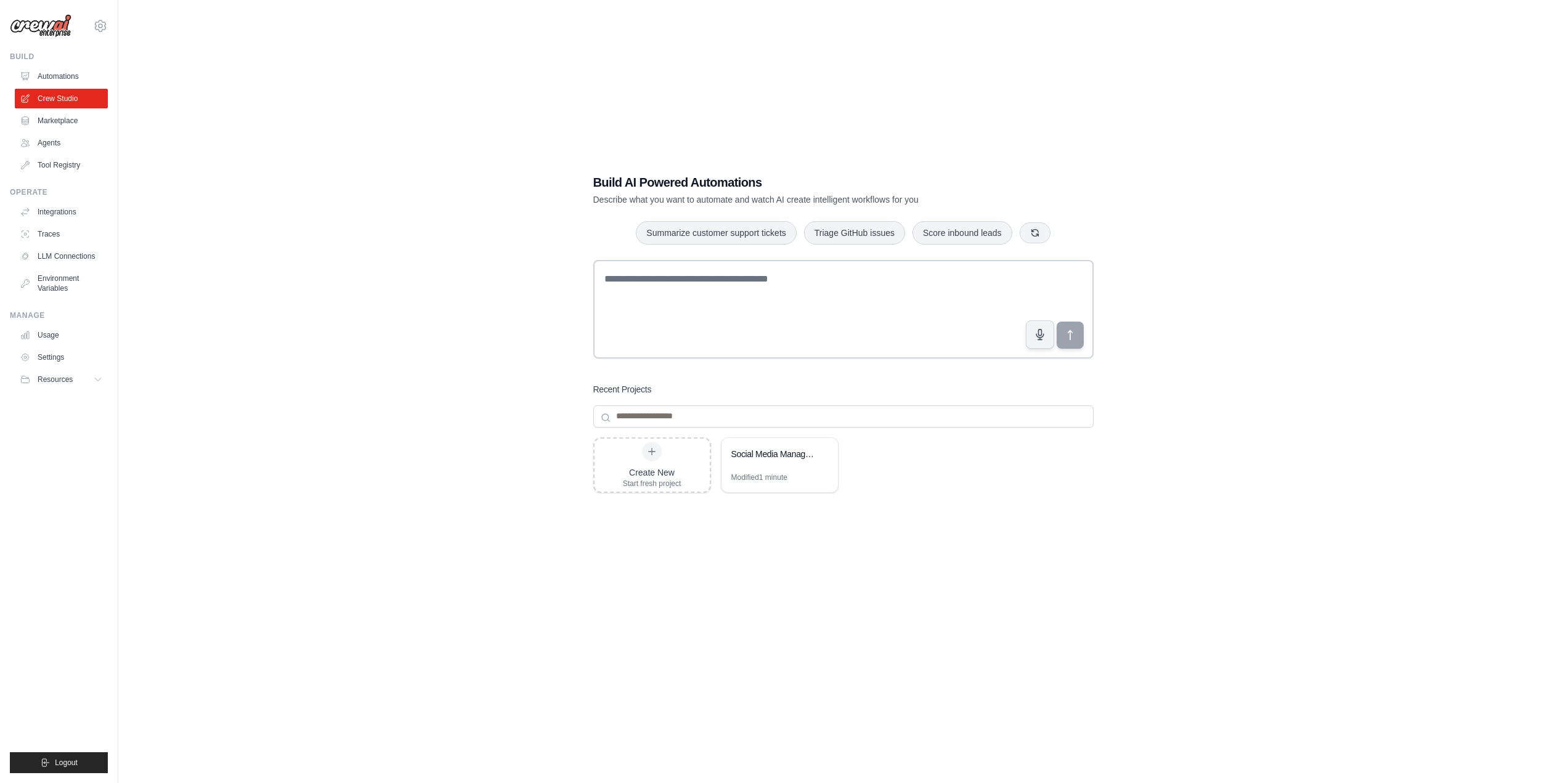
click at [61, 120] on link "Marketplace" at bounding box center [61, 121] width 93 height 20
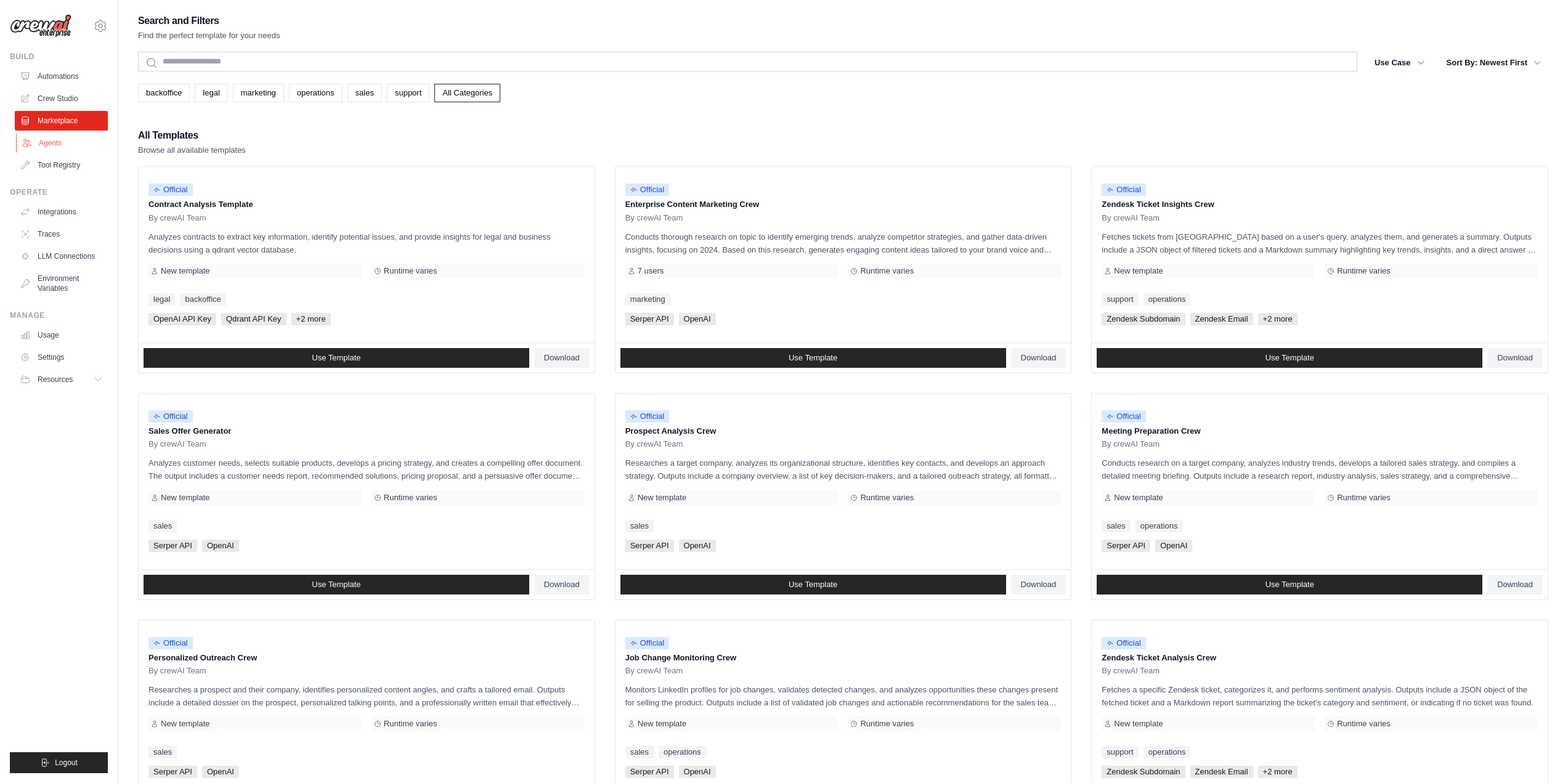
click at [44, 142] on link "Agents" at bounding box center [62, 143] width 93 height 20
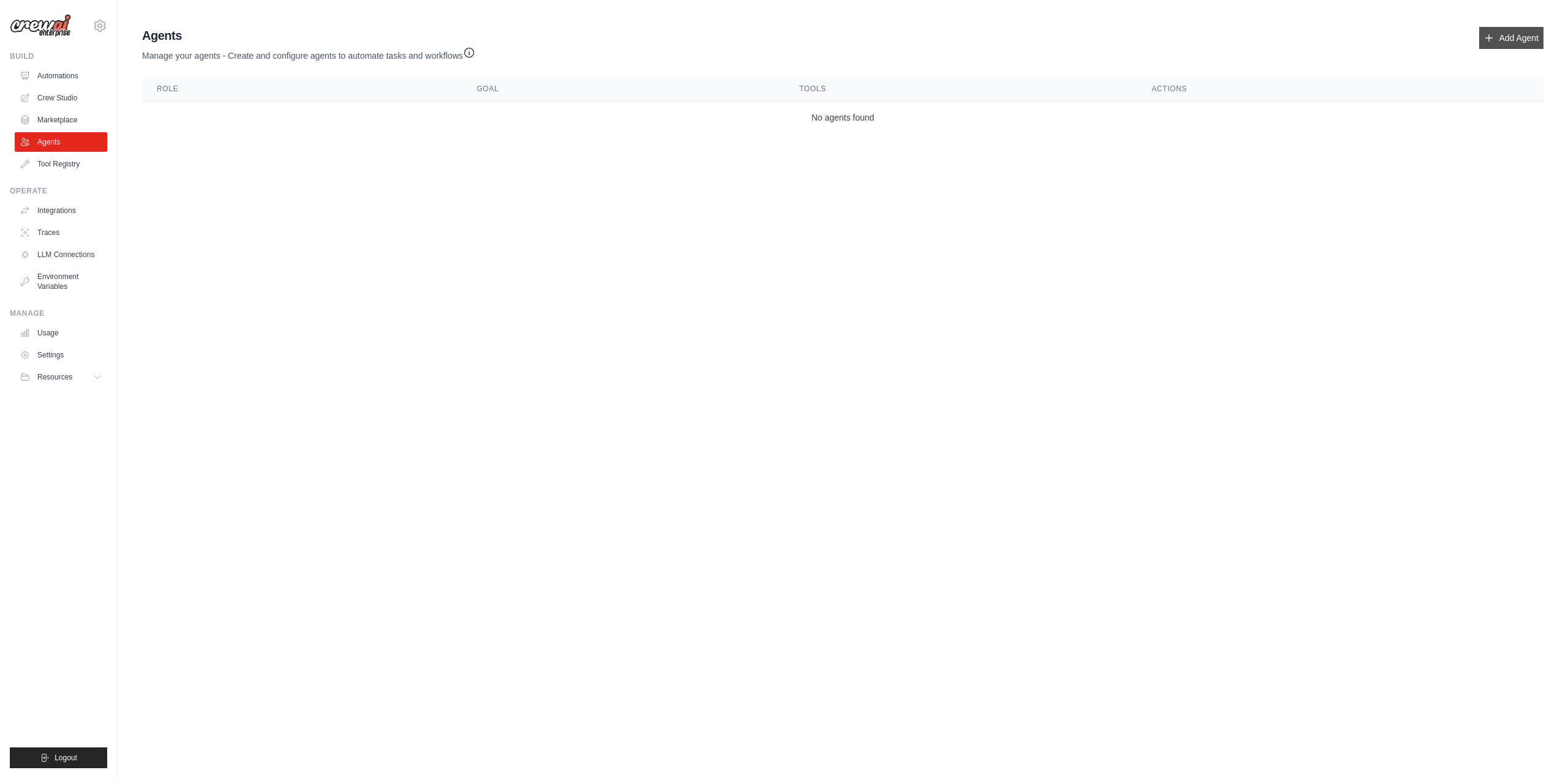
click at [1517, 43] on link "Add Agent" at bounding box center [1511, 38] width 64 height 22
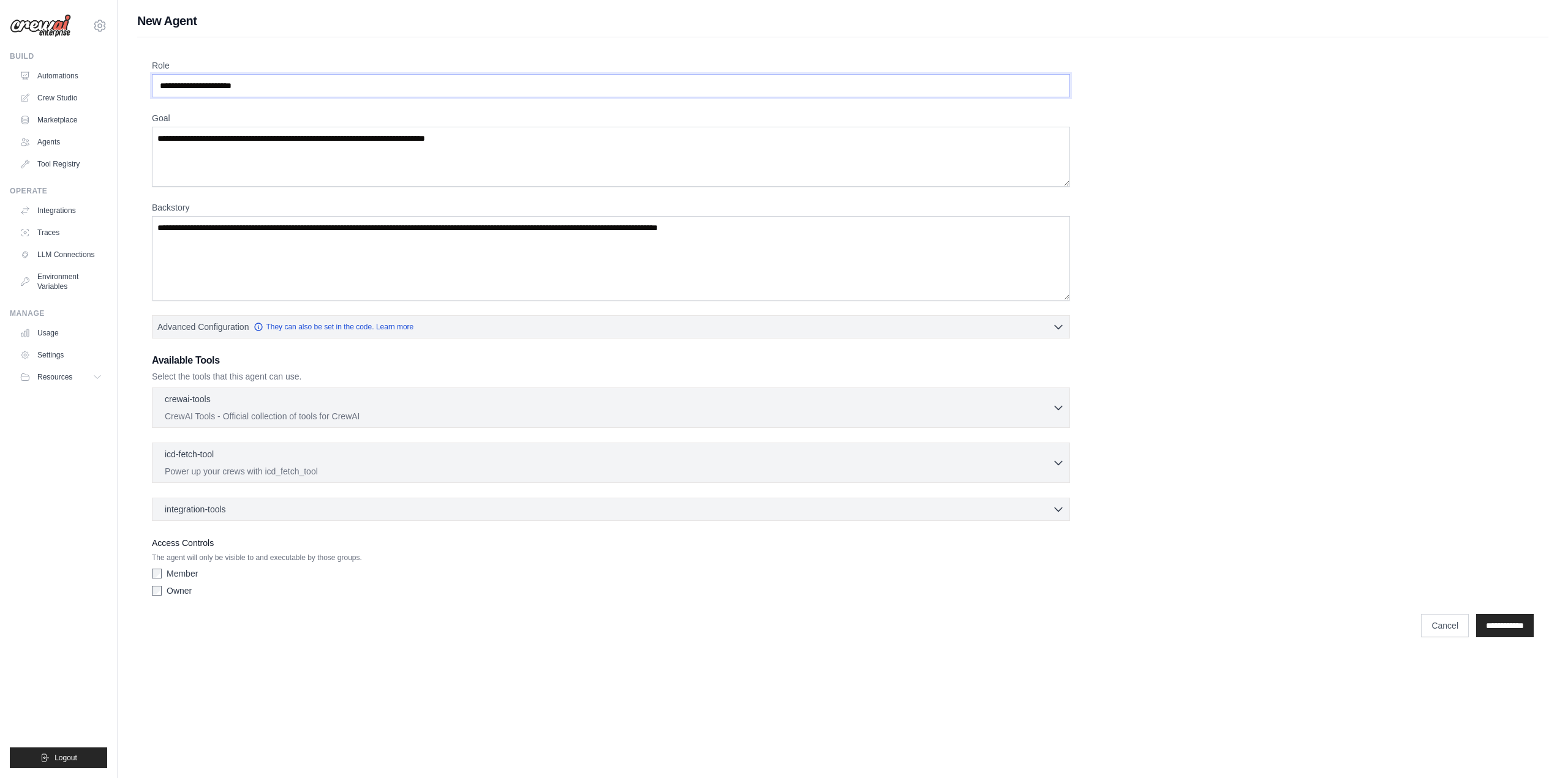
click at [269, 87] on input "Role" at bounding box center [611, 86] width 918 height 23
click at [276, 143] on textarea "Goal" at bounding box center [611, 157] width 918 height 60
click at [261, 240] on textarea "Backstory" at bounding box center [611, 259] width 918 height 85
click at [1056, 329] on icon "button" at bounding box center [1059, 327] width 12 height 12
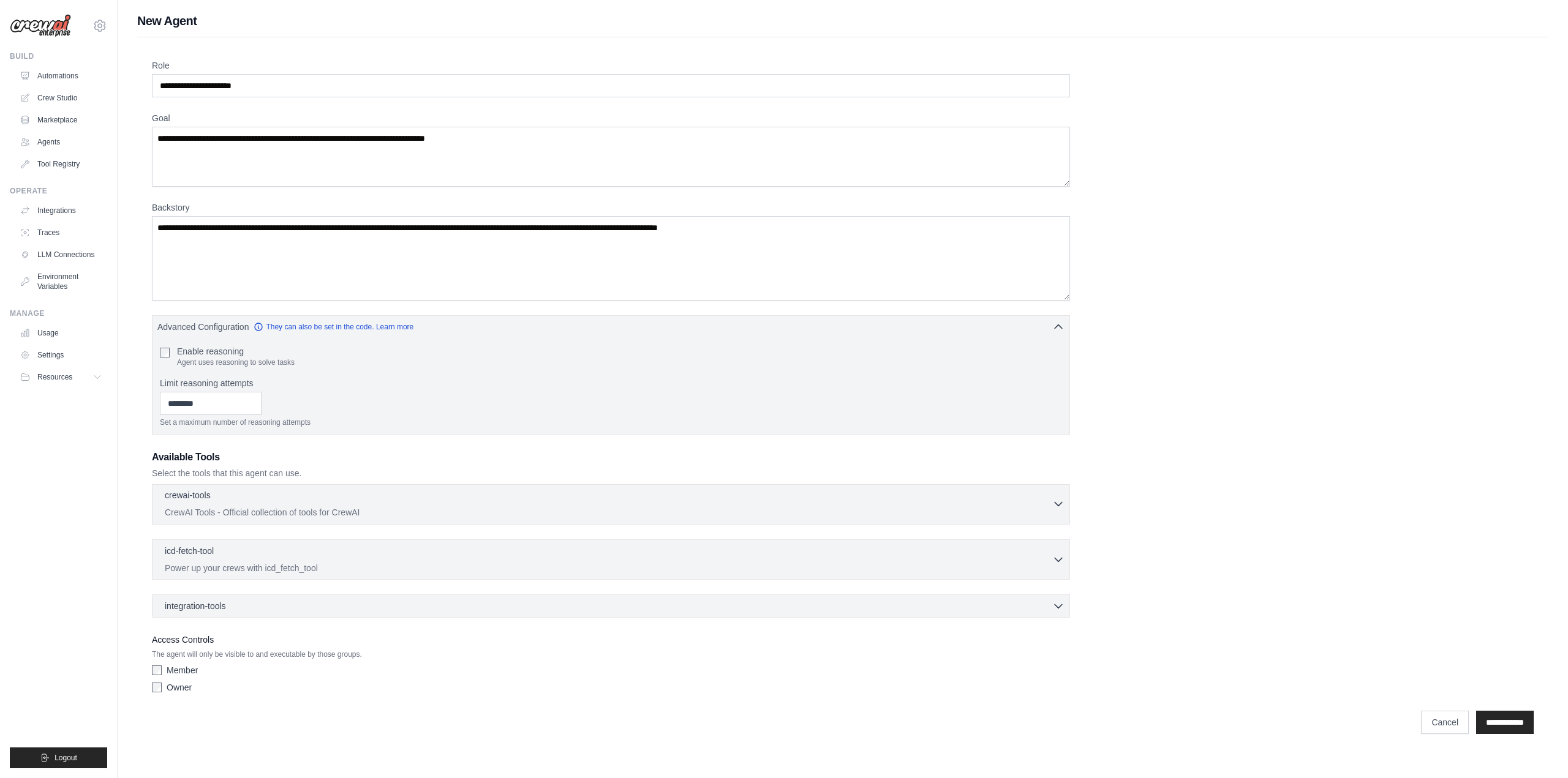
click at [1057, 498] on icon "button" at bounding box center [1059, 504] width 12 height 12
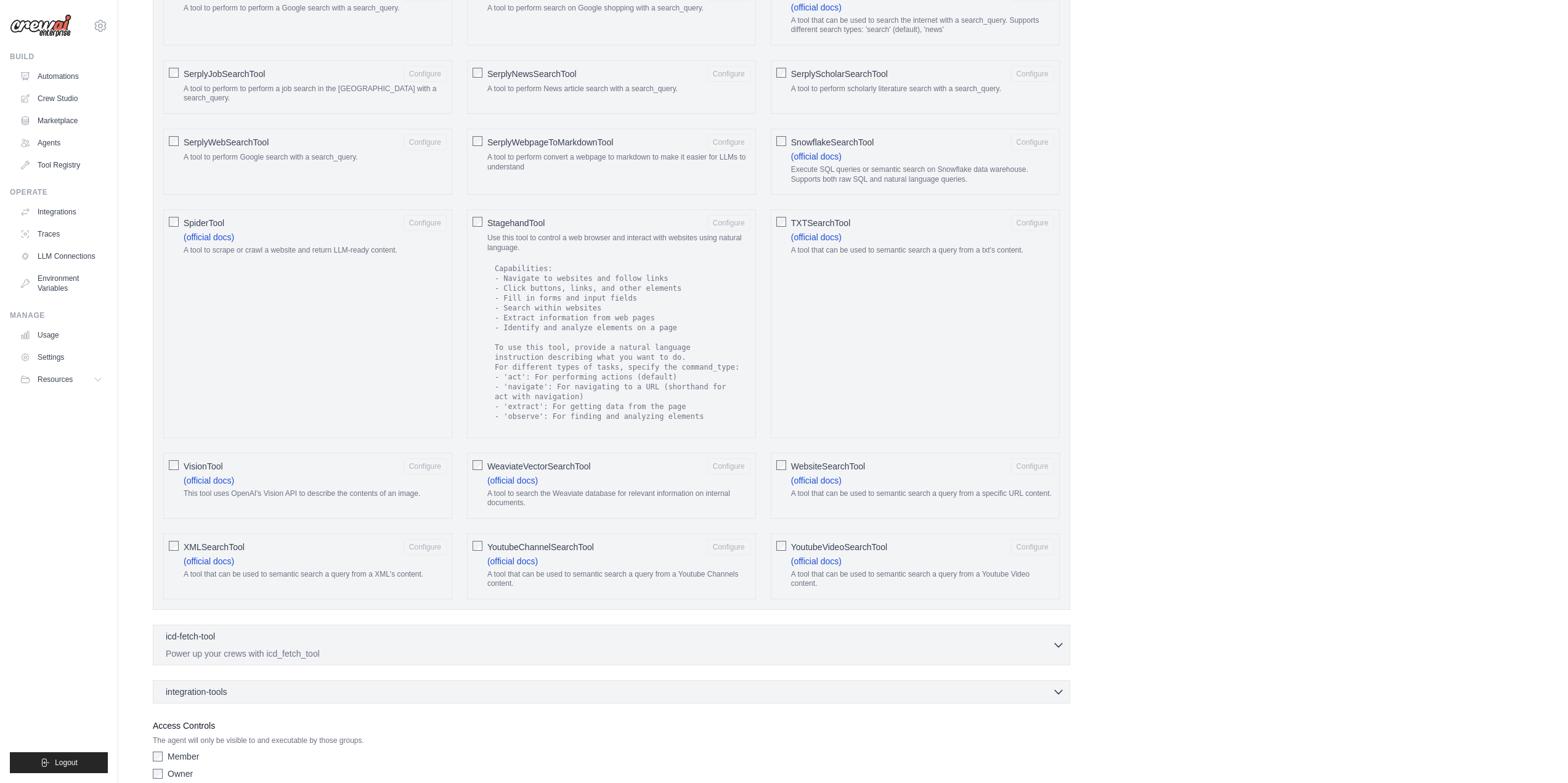
scroll to position [1819, 0]
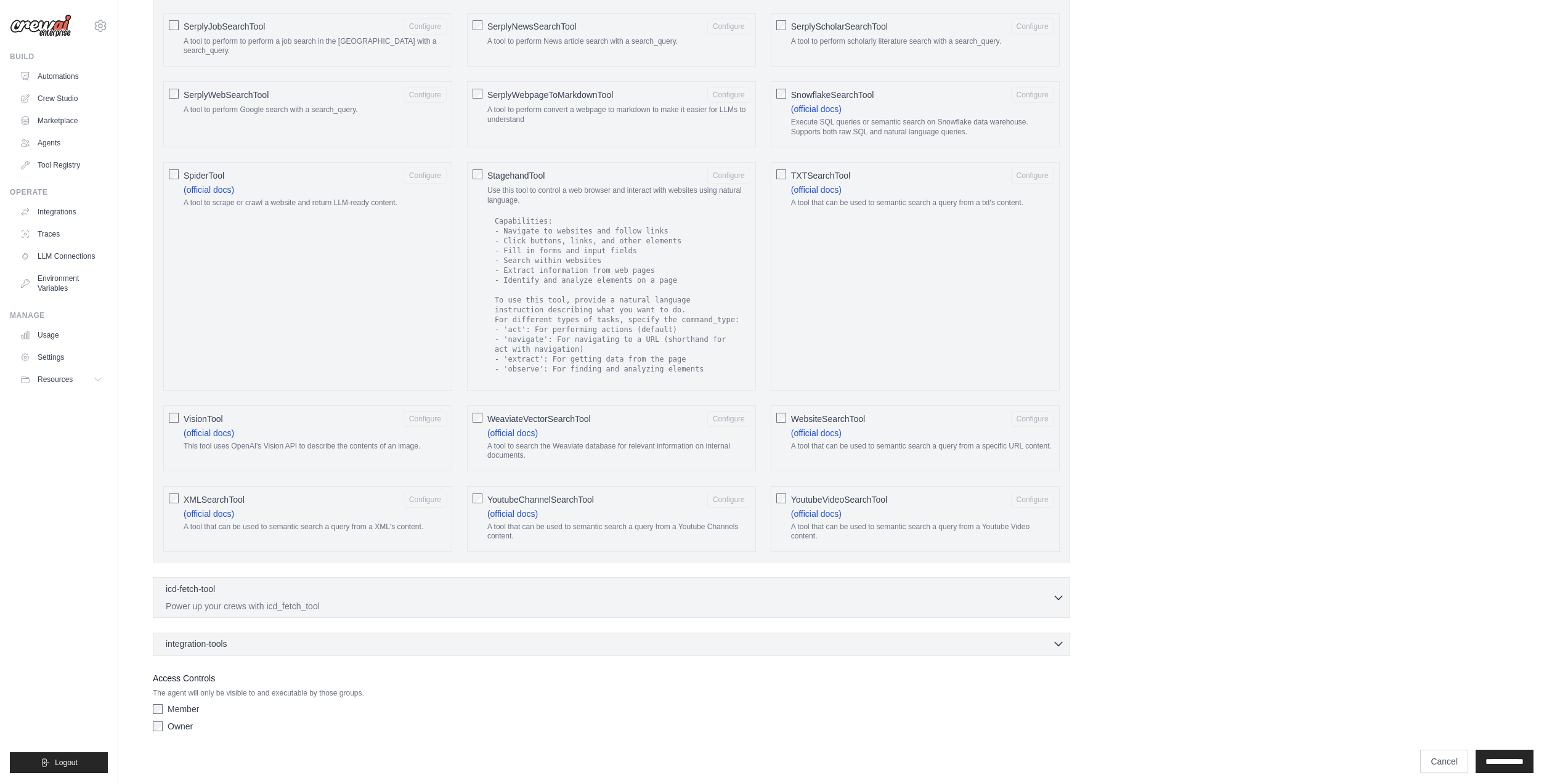
click at [1058, 642] on icon "button" at bounding box center [1059, 644] width 7 height 4
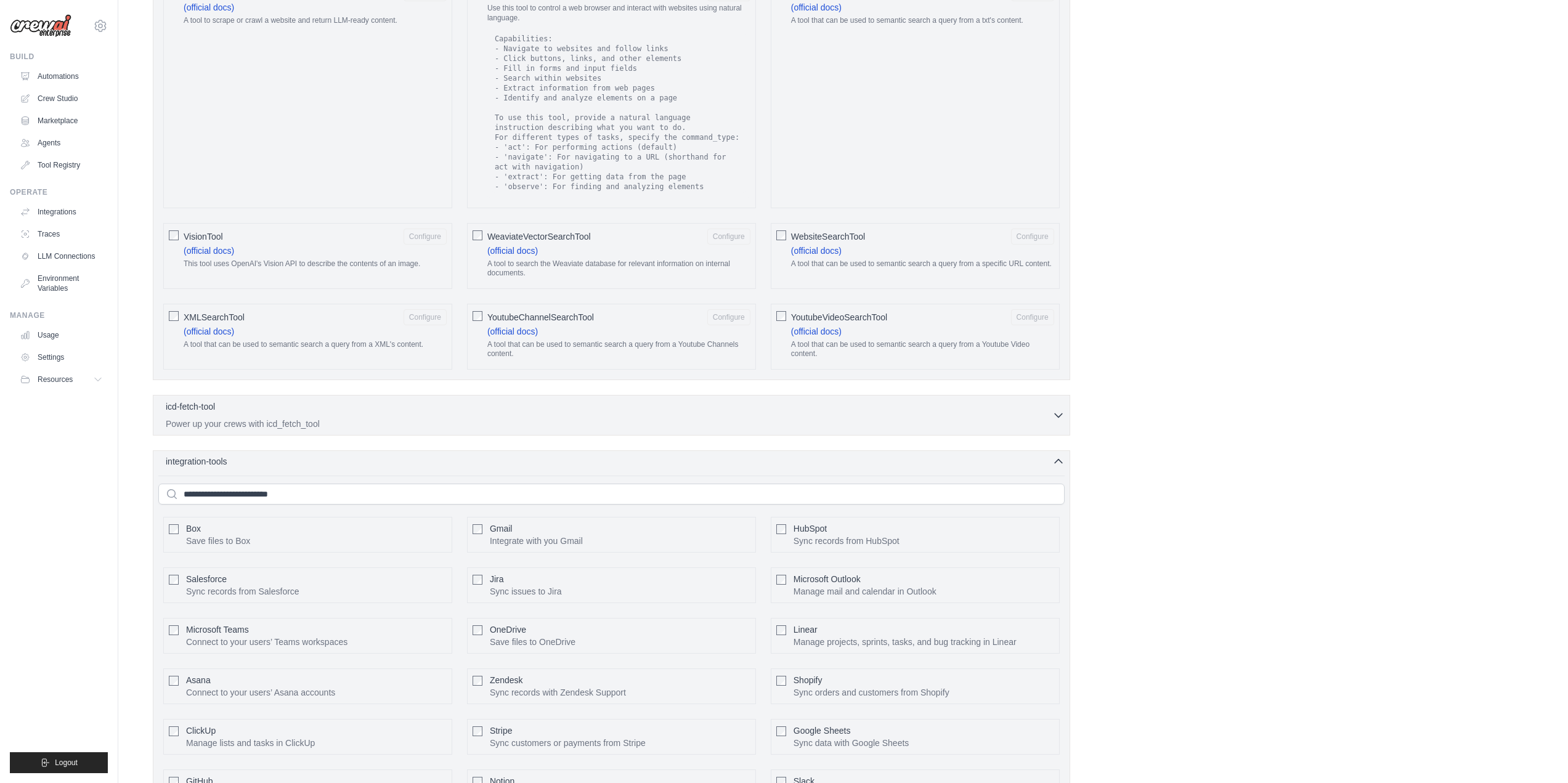
scroll to position [2162, 0]
